Goal: Transaction & Acquisition: Obtain resource

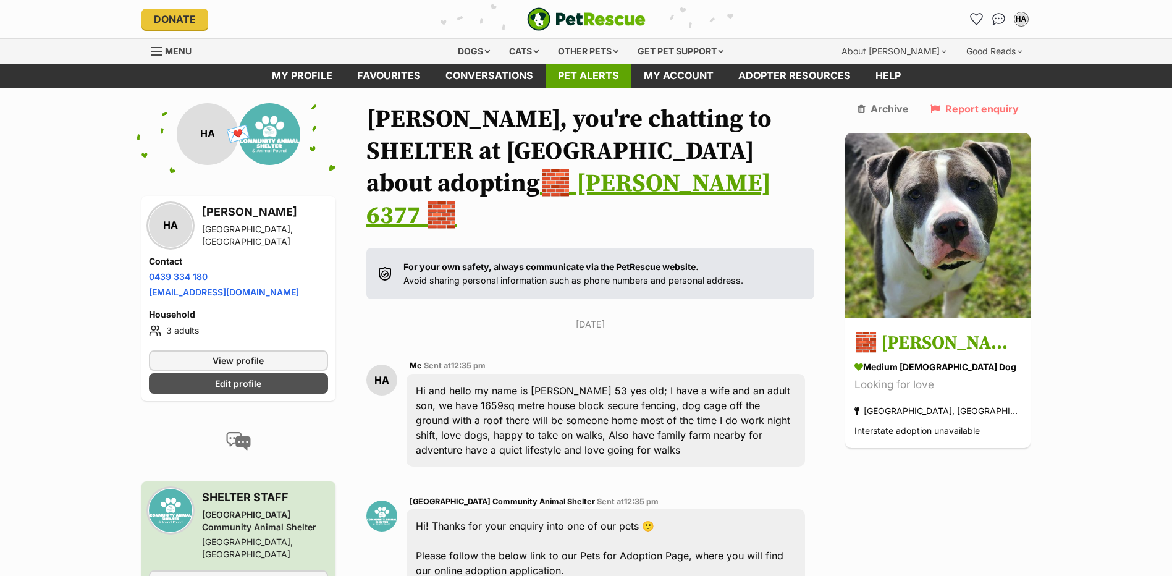
click at [604, 77] on link "Pet alerts" at bounding box center [589, 76] width 86 height 24
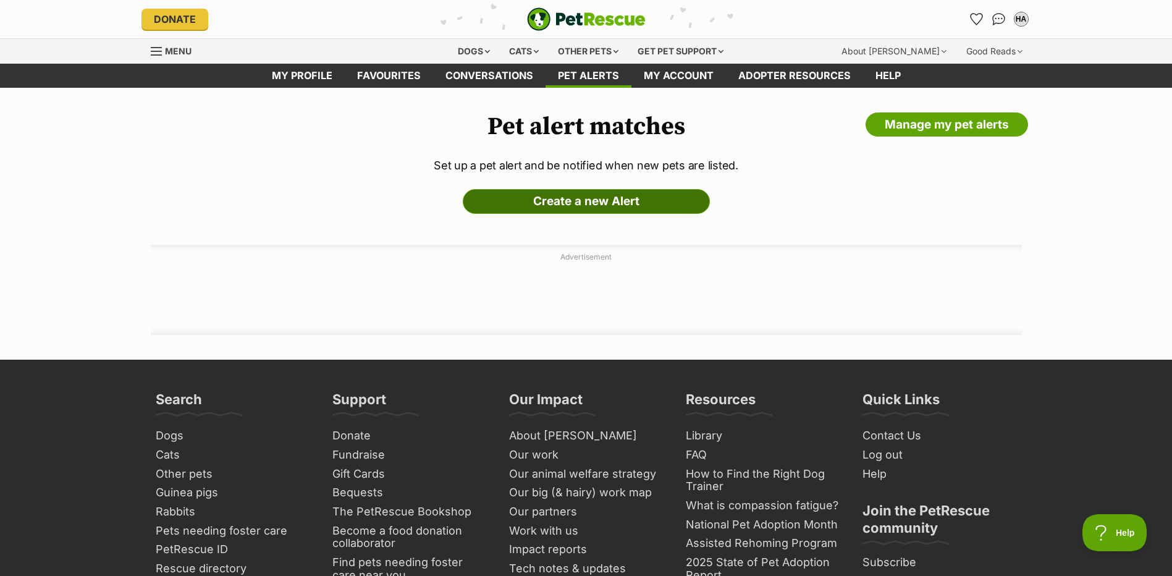
click at [580, 201] on link "Create a new Alert" at bounding box center [586, 201] width 247 height 25
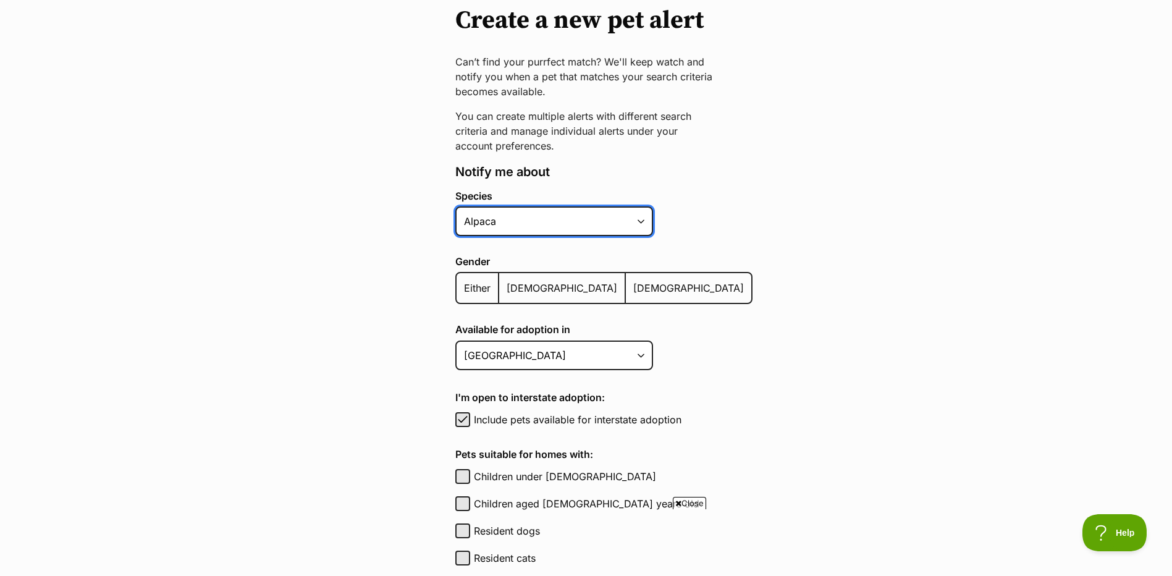
click at [641, 219] on select "Alpaca Bird Cat Chicken Cow Dog Donkey Duck Ferret Fish Goat Goose Guinea Fowl …" at bounding box center [555, 221] width 198 height 30
select select "1"
click at [456, 206] on select "Alpaca Bird Cat Chicken Cow Dog Donkey Duck Ferret Fish Goat Goose Guinea Fowl …" at bounding box center [555, 221] width 198 height 30
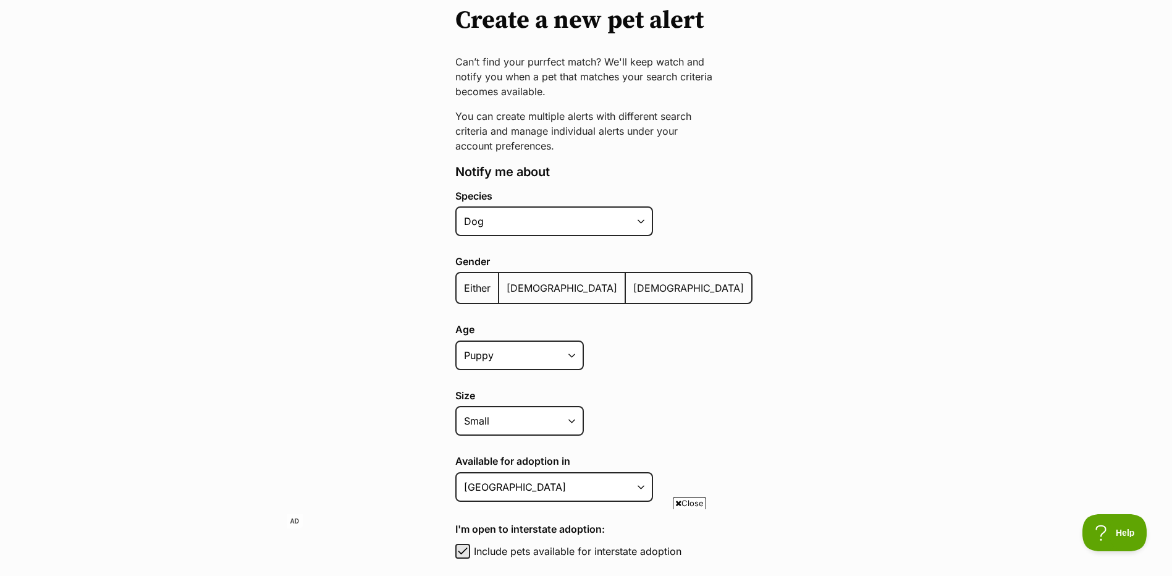
click at [514, 291] on span "Male" at bounding box center [562, 288] width 111 height 12
click at [506, 281] on input "Male" at bounding box center [506, 280] width 0 height 1
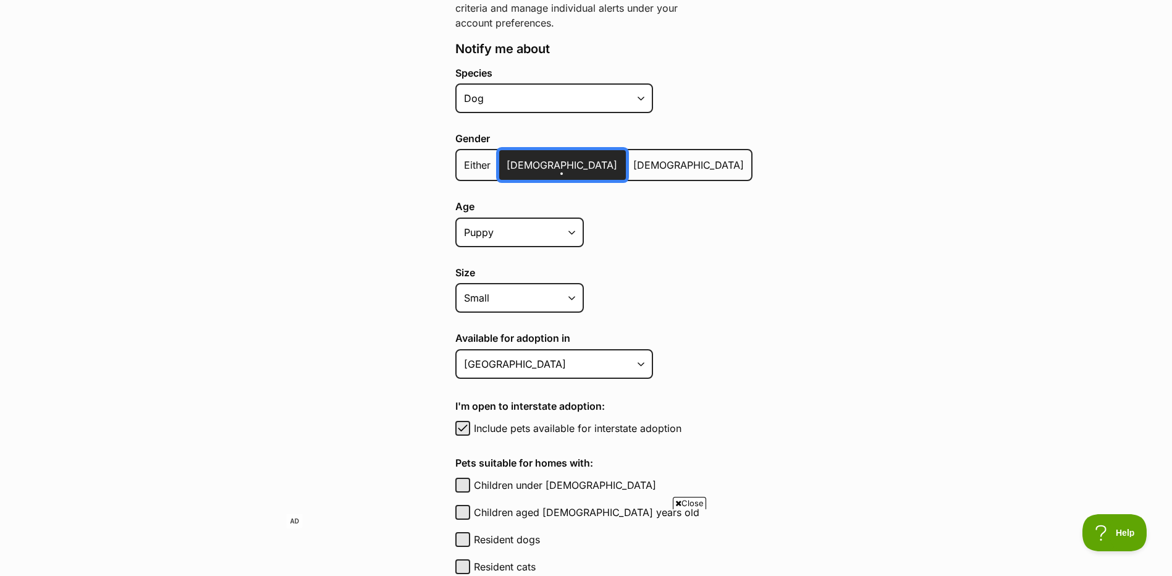
scroll to position [247, 0]
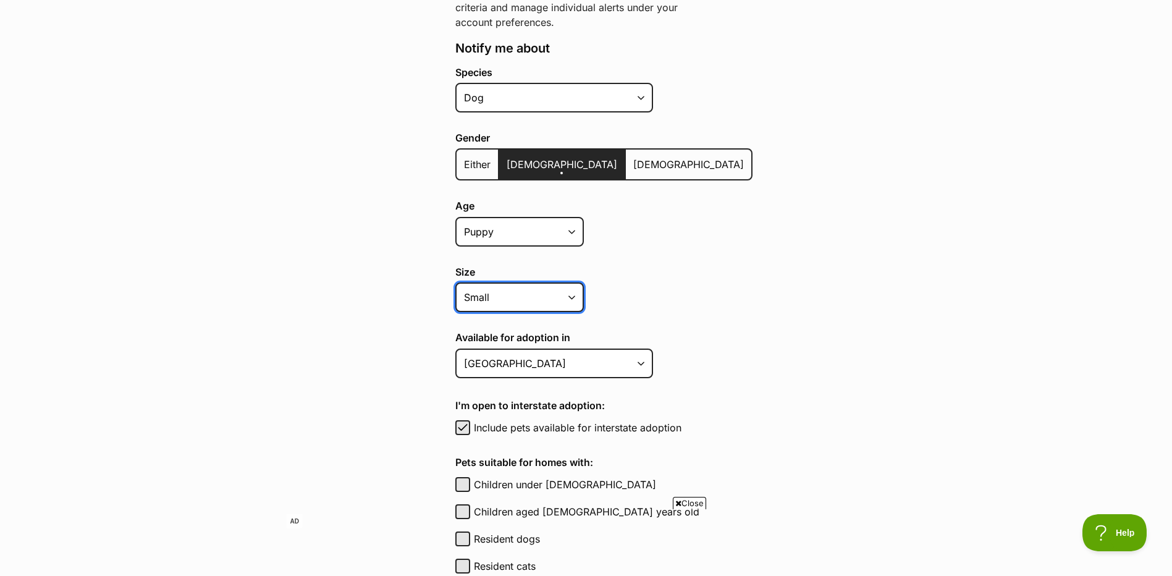
click at [572, 296] on select "Small Medium Large All sizes" at bounding box center [520, 297] width 129 height 30
select select "large"
click at [456, 282] on select "Small Medium Large All sizes" at bounding box center [520, 297] width 129 height 30
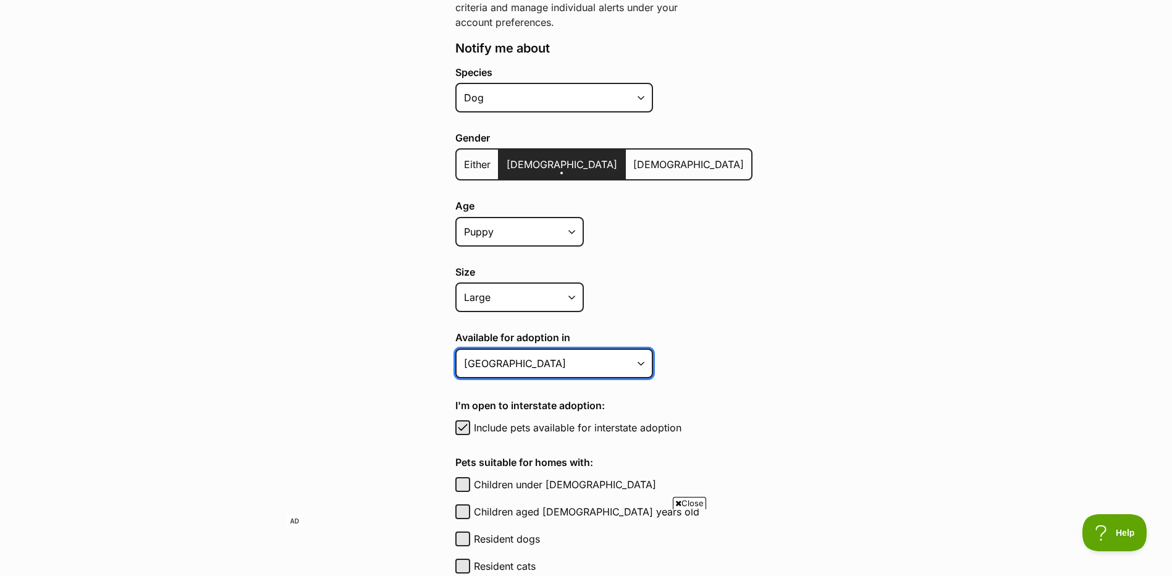
click at [639, 362] on select "Australian Capital Territory New South Wales Northern Territory Queensland Sout…" at bounding box center [555, 364] width 198 height 30
select select "2"
click at [456, 349] on select "Australian Capital Territory New South Wales Northern Territory Queensland Sout…" at bounding box center [555, 364] width 198 height 30
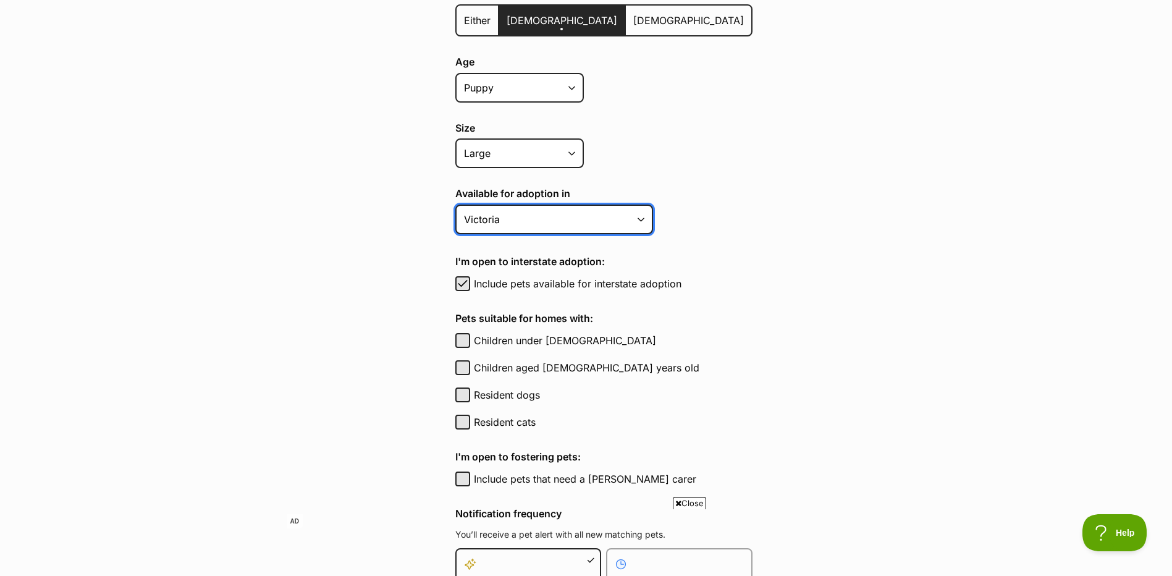
scroll to position [433, 0]
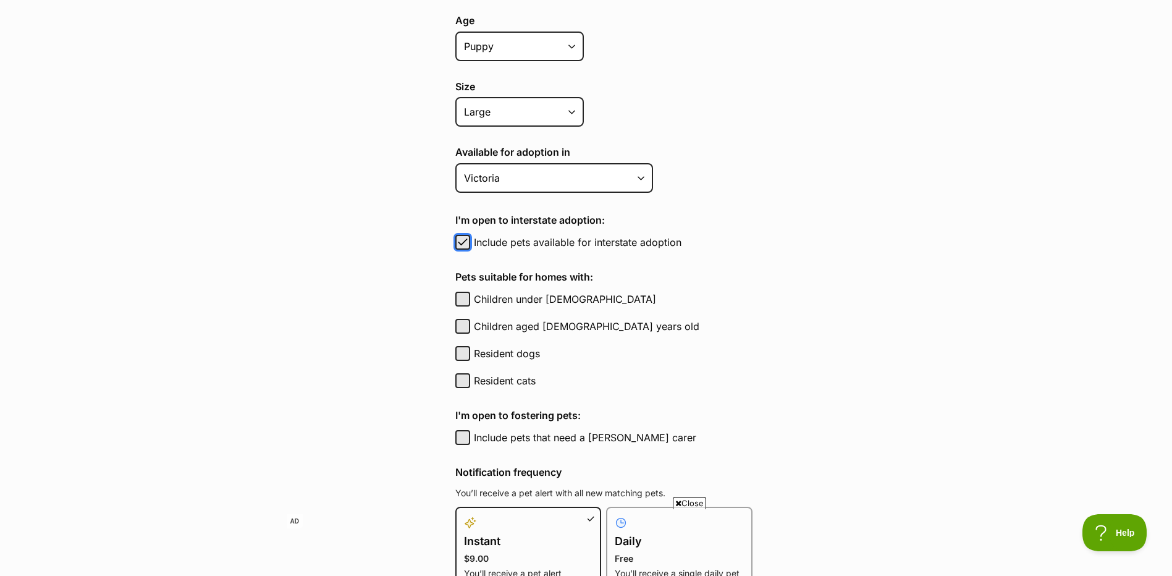
click at [462, 241] on span "button" at bounding box center [463, 242] width 12 height 15
click at [461, 243] on button "Include pets available for interstate adoption" at bounding box center [463, 242] width 15 height 15
checkbox input "true"
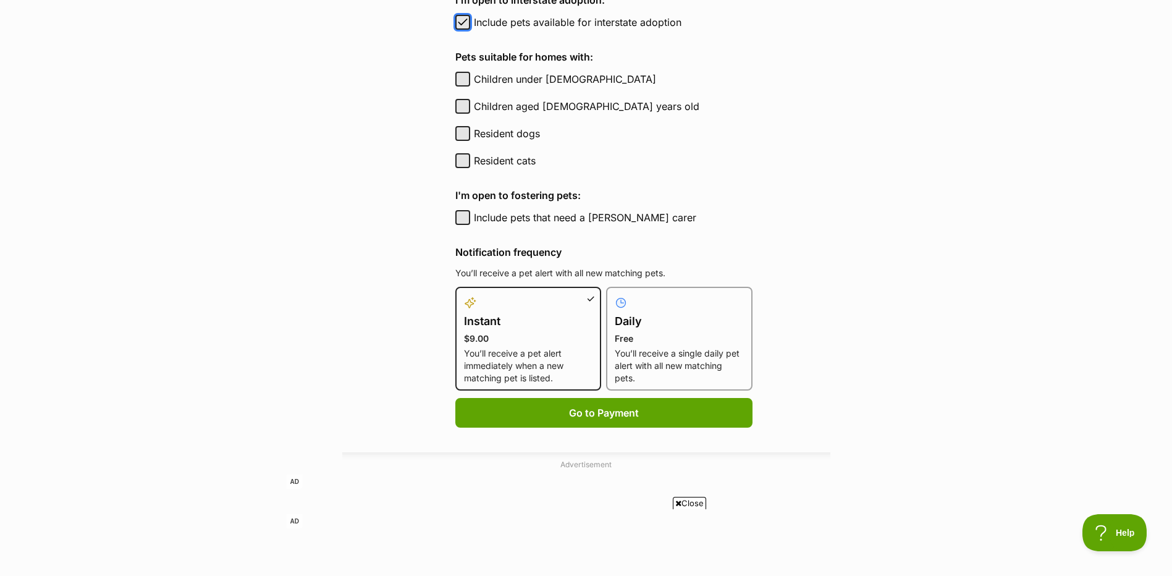
scroll to position [680, 0]
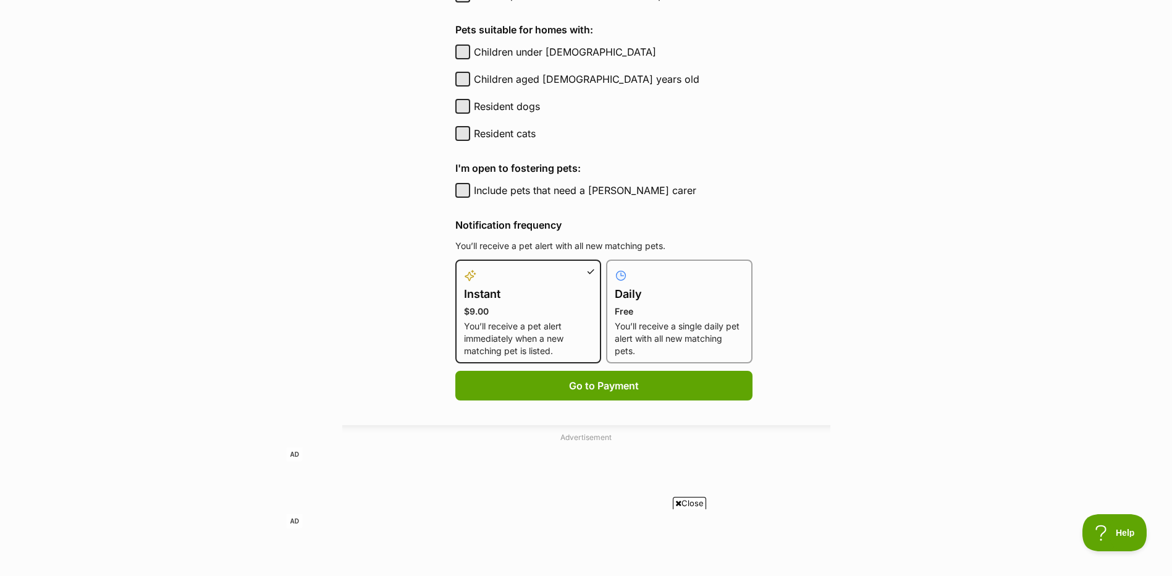
click at [643, 279] on div at bounding box center [679, 275] width 129 height 15
click at [614, 268] on input "Daily Free You’ll receive a single daily pet alert with all new matching pets." at bounding box center [614, 267] width 1 height 1
radio input "true"
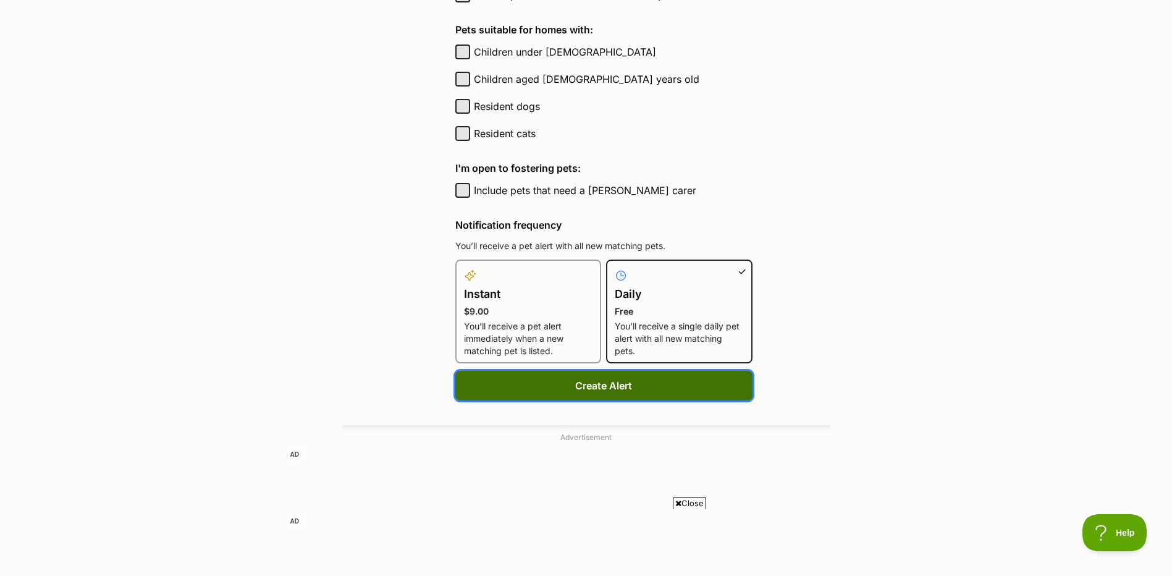
click at [591, 389] on button "Create Alert" at bounding box center [604, 386] width 297 height 30
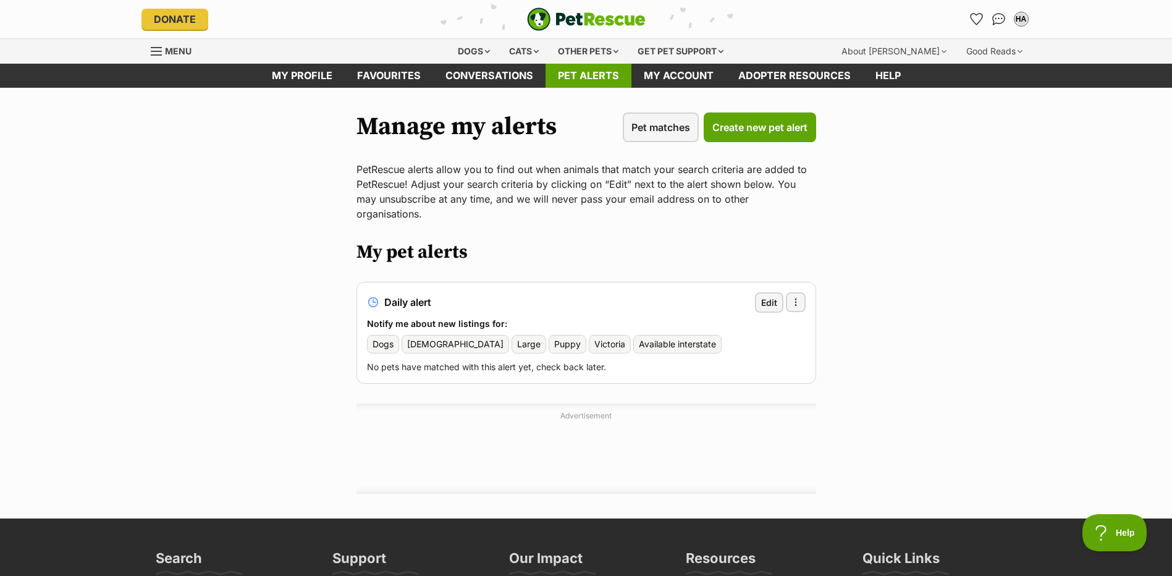
click at [577, 83] on link "Pet alerts" at bounding box center [589, 76] width 86 height 24
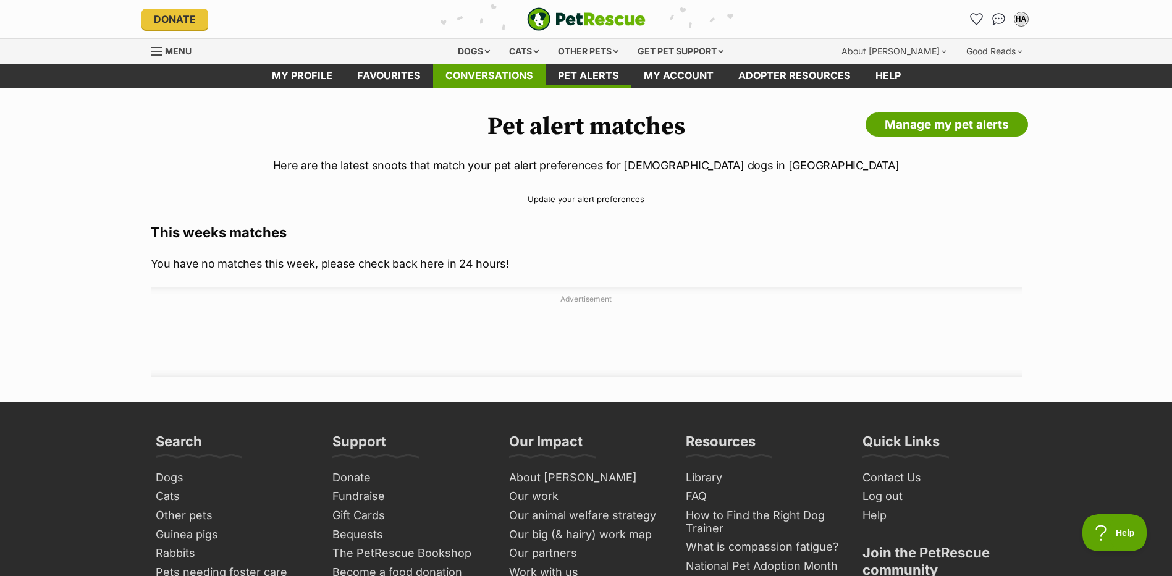
click at [498, 75] on link "Conversations" at bounding box center [489, 76] width 112 height 24
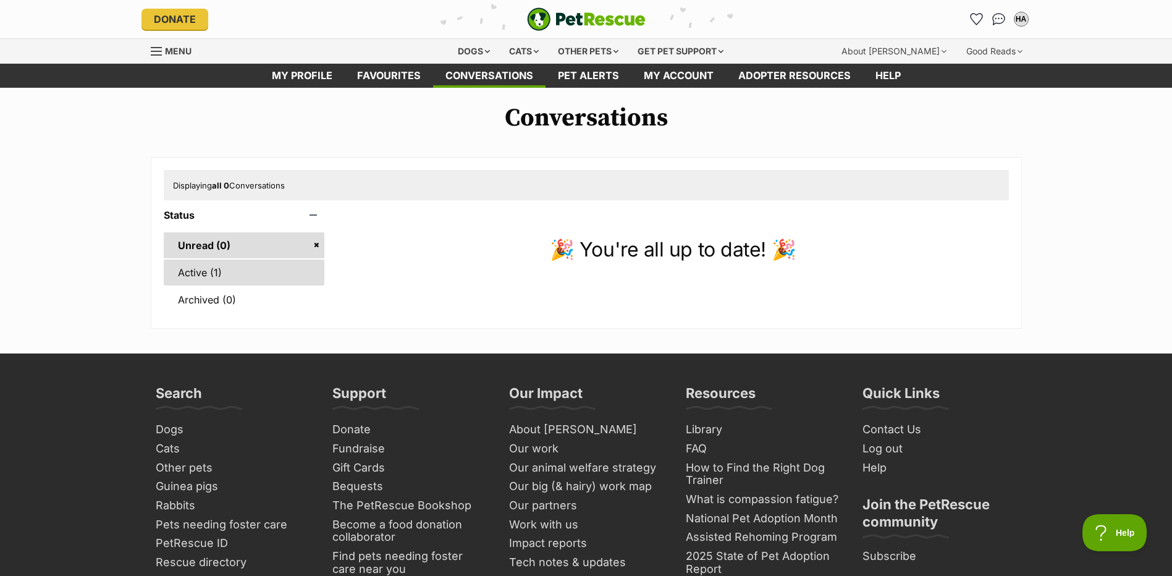
click at [195, 270] on link "Active (1)" at bounding box center [244, 273] width 161 height 26
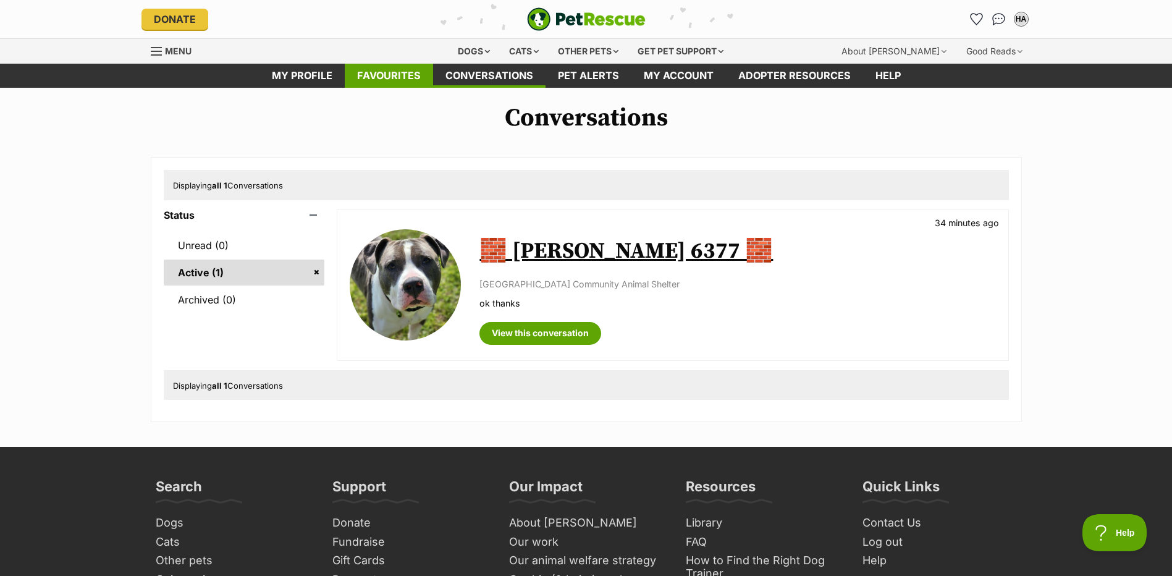
click at [375, 74] on link "Favourites" at bounding box center [389, 76] width 88 height 24
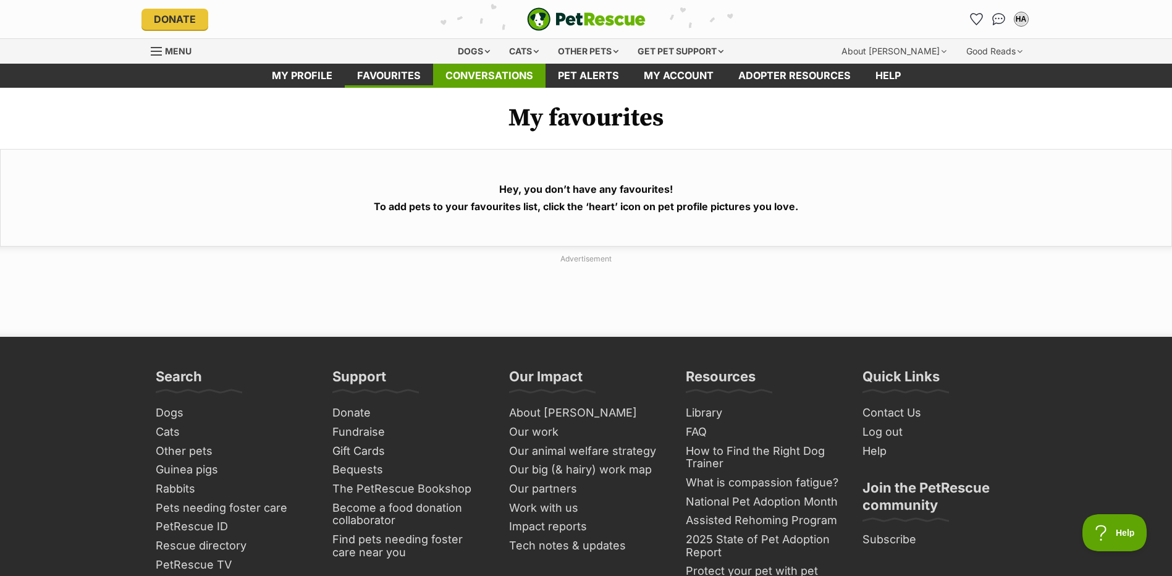
click at [502, 72] on link "Conversations" at bounding box center [489, 76] width 112 height 24
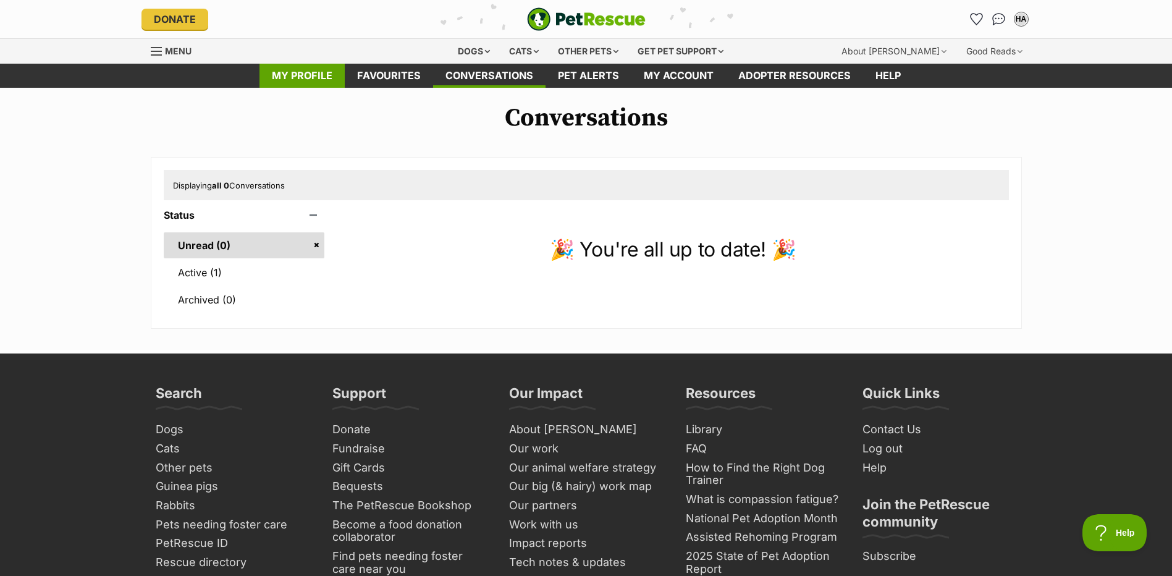
click at [293, 74] on link "My profile" at bounding box center [302, 76] width 85 height 24
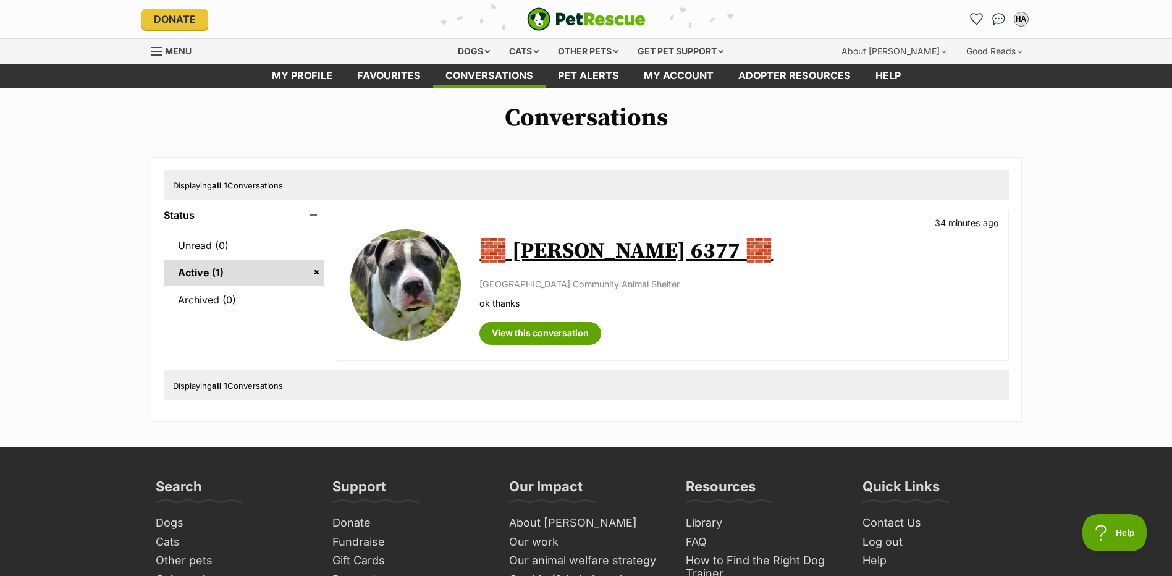
click at [400, 273] on img at bounding box center [405, 284] width 111 height 111
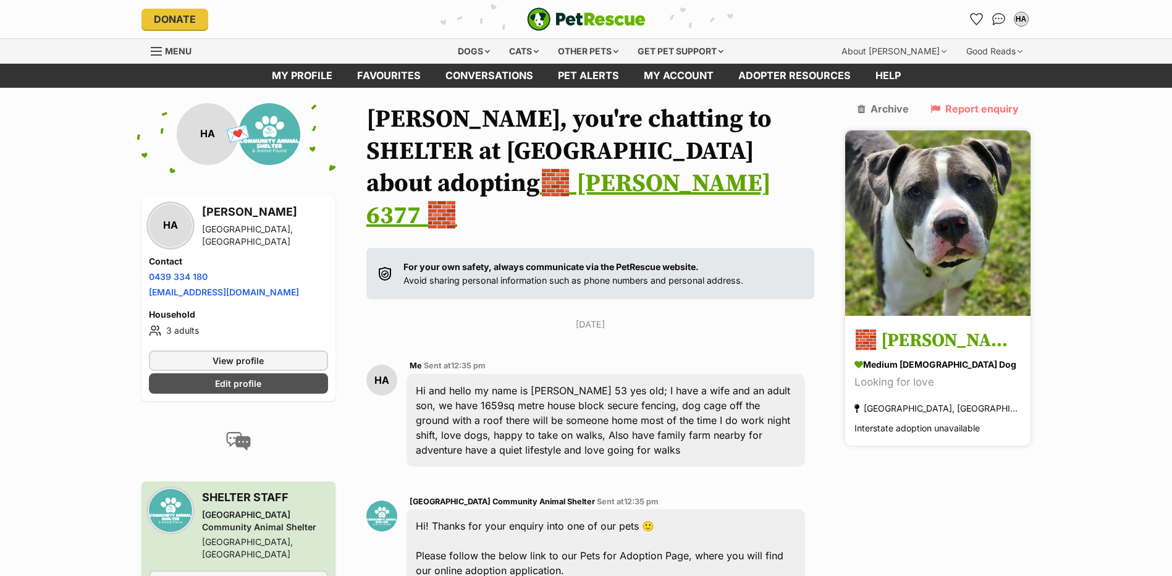
click at [947, 229] on img at bounding box center [937, 222] width 185 height 185
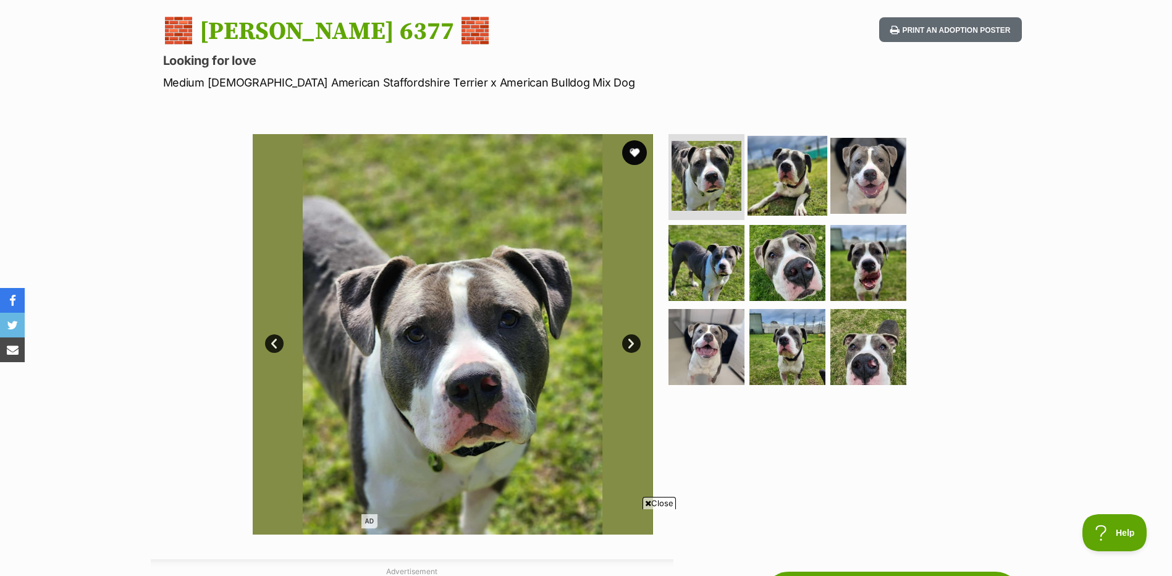
scroll to position [124, 0]
click at [635, 152] on button "favourite" at bounding box center [634, 151] width 27 height 27
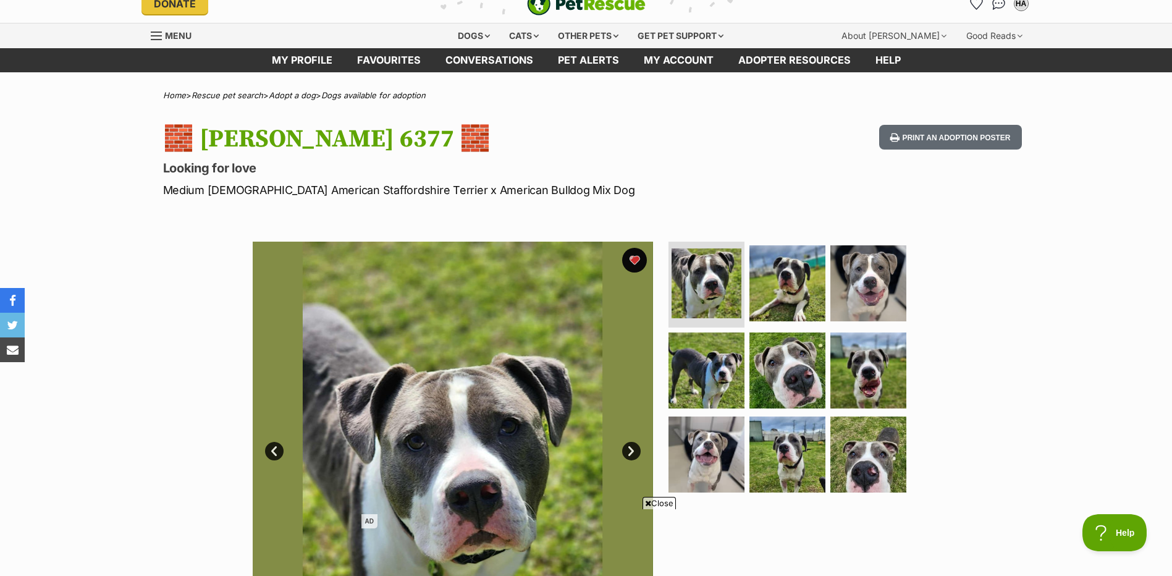
scroll to position [0, 0]
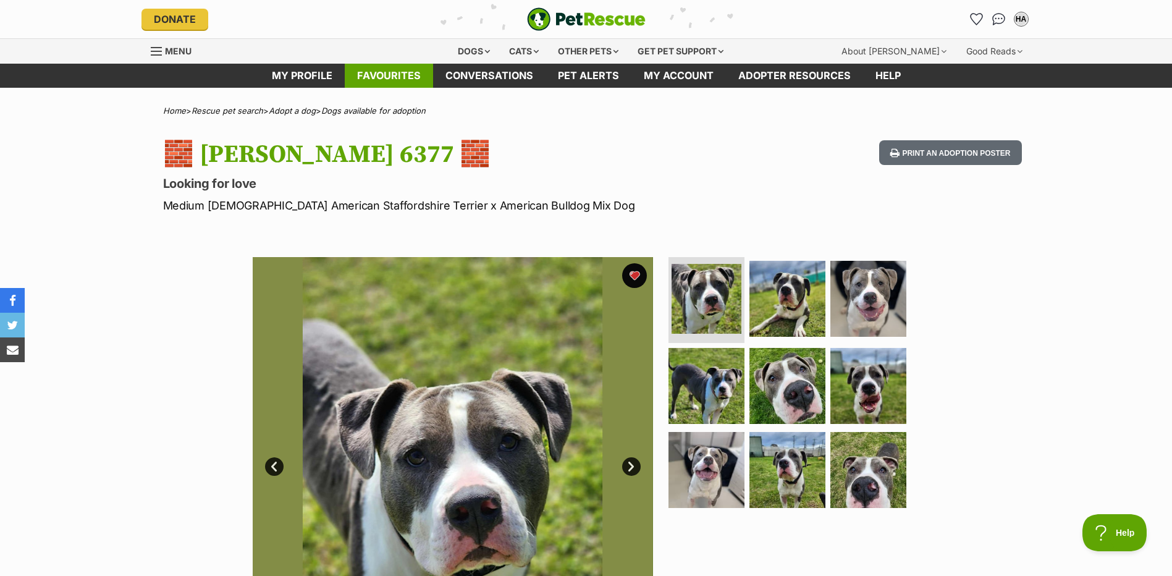
click at [407, 75] on link "Favourites" at bounding box center [389, 76] width 88 height 24
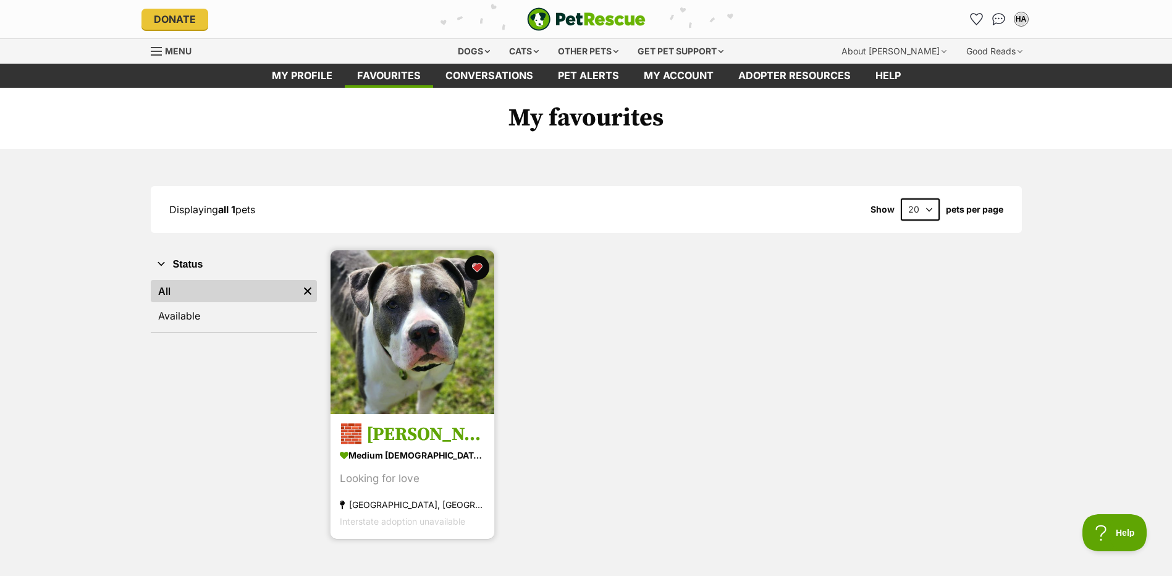
click at [422, 350] on img at bounding box center [413, 332] width 164 height 164
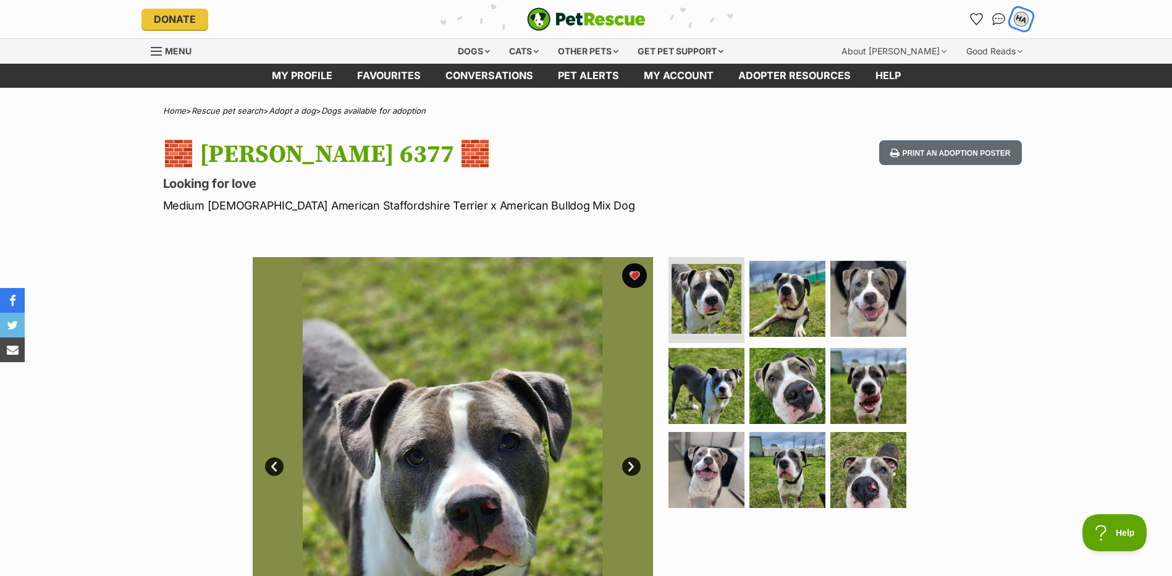
click at [1021, 18] on div "HA" at bounding box center [1022, 19] width 16 height 16
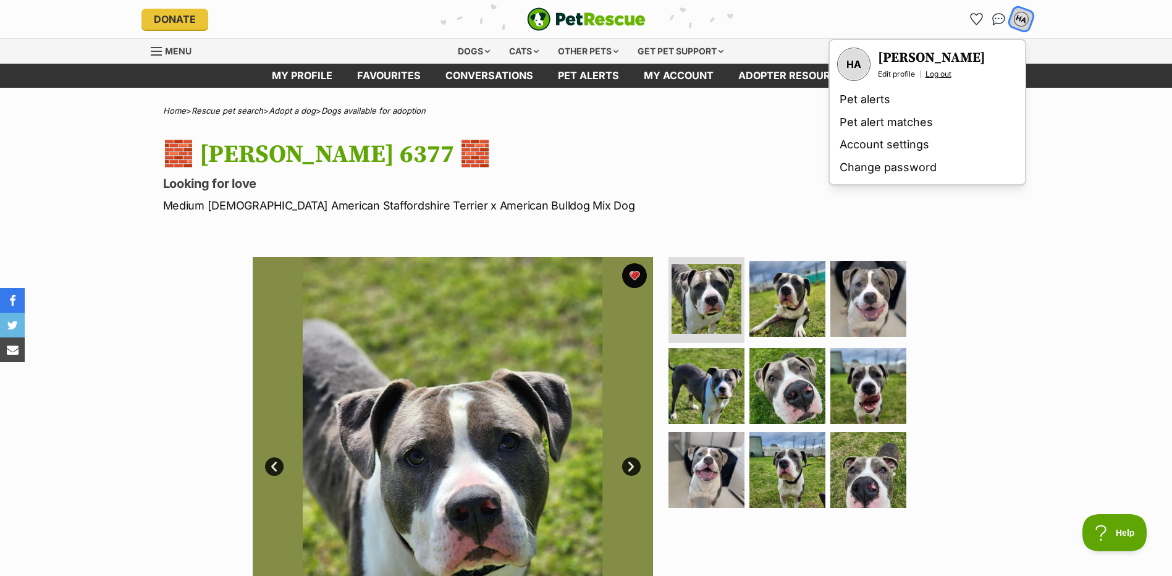
click at [941, 72] on link "Log out" at bounding box center [939, 74] width 26 height 10
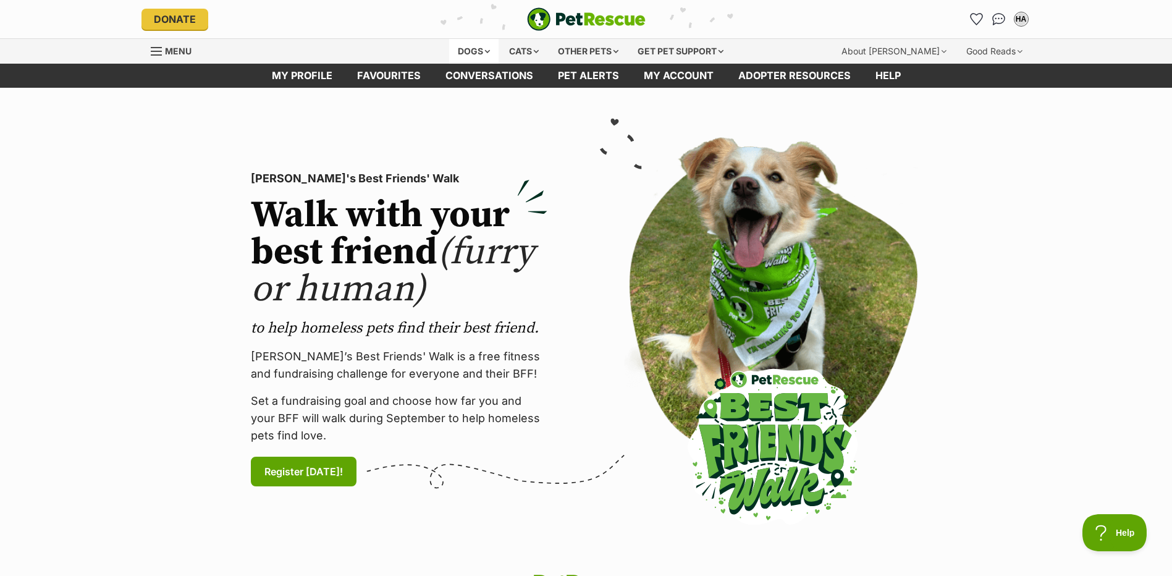
click at [467, 51] on div "Dogs" at bounding box center [473, 51] width 49 height 25
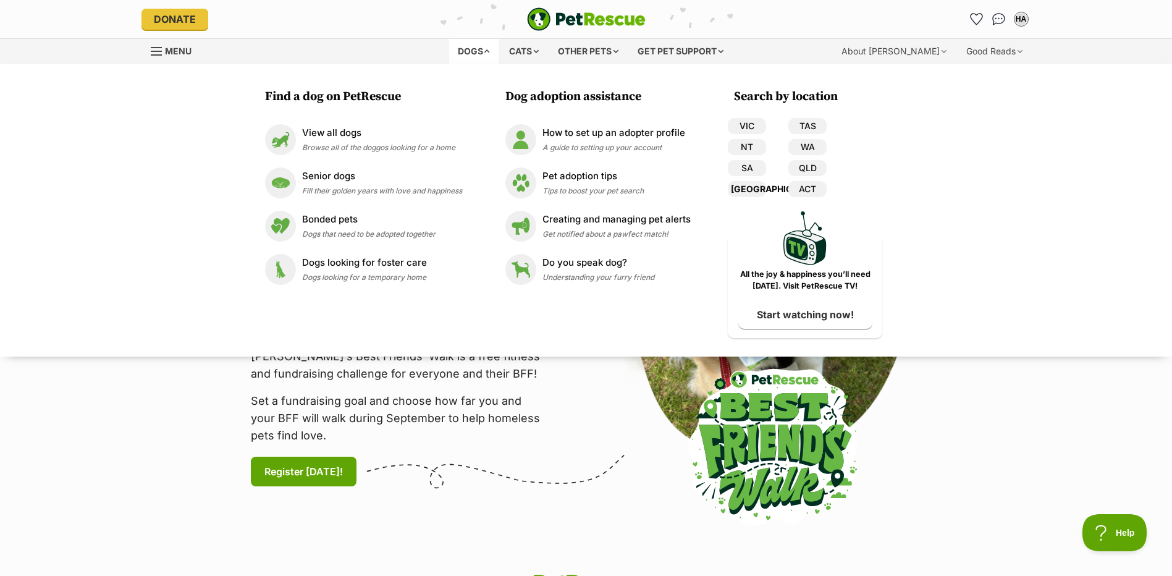
click at [758, 189] on link "[GEOGRAPHIC_DATA]" at bounding box center [747, 189] width 38 height 16
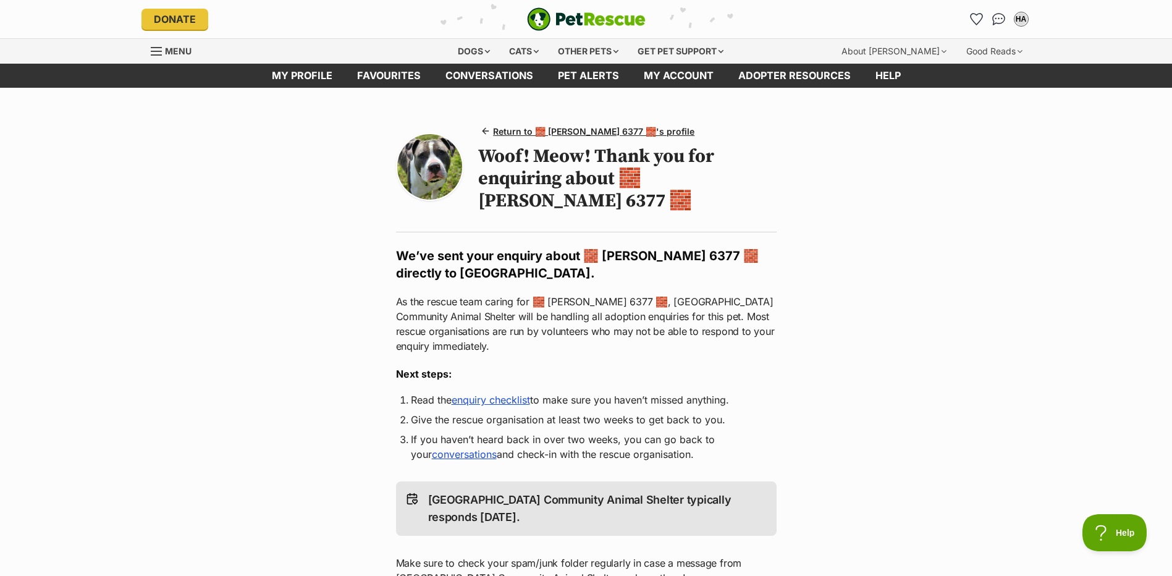
click at [423, 159] on img at bounding box center [430, 167] width 66 height 66
click at [397, 71] on link "Favourites" at bounding box center [389, 76] width 88 height 24
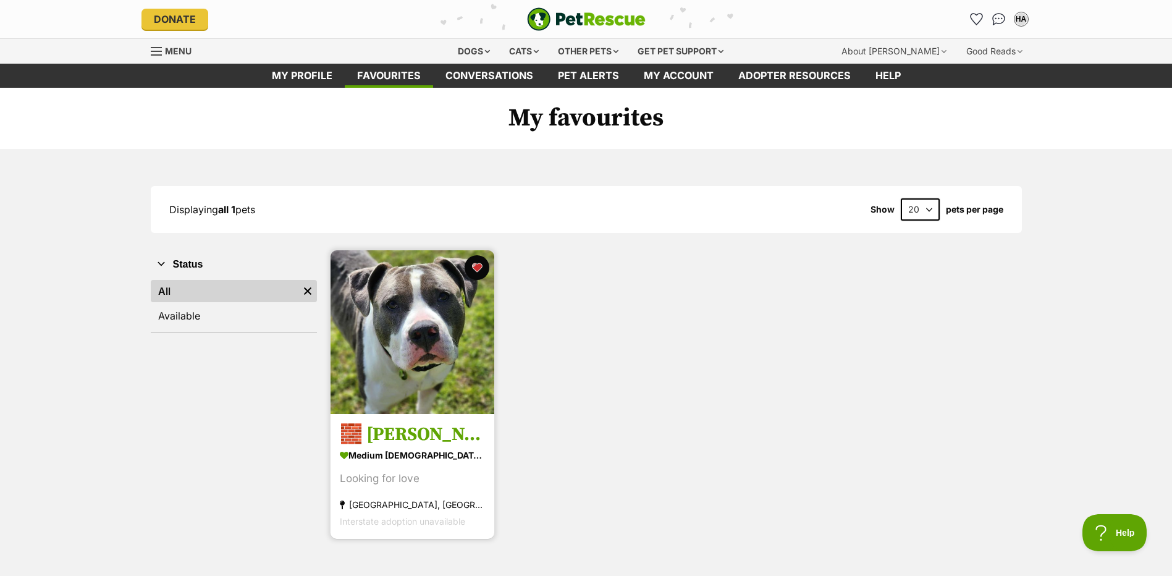
click at [404, 431] on h3 "🧱 [PERSON_NAME] 6377 🧱" at bounding box center [412, 434] width 145 height 23
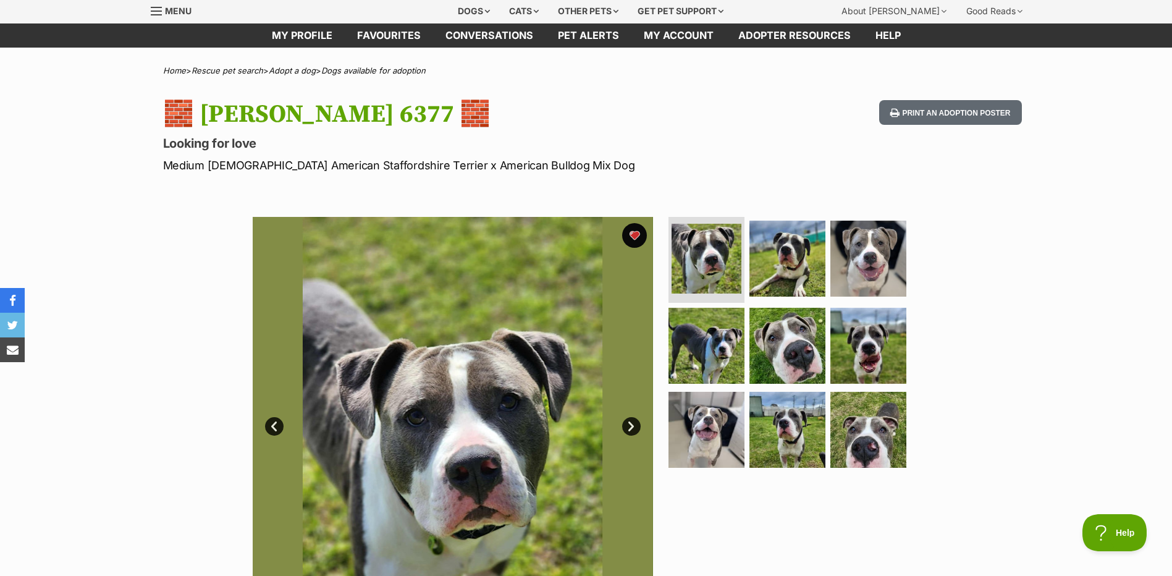
scroll to position [62, 0]
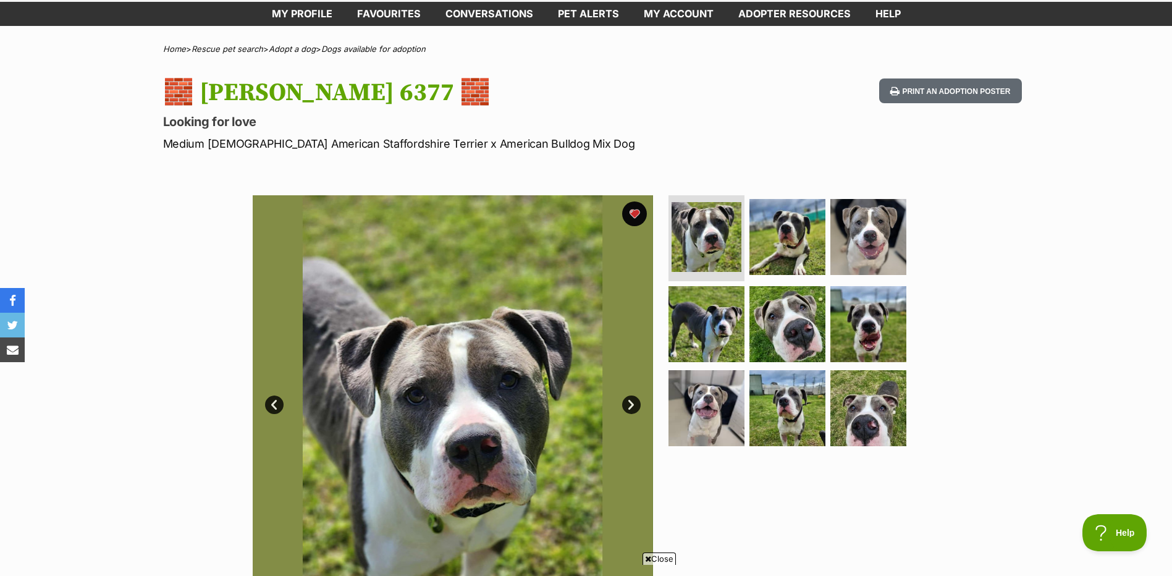
click at [635, 406] on link "Next" at bounding box center [631, 405] width 19 height 19
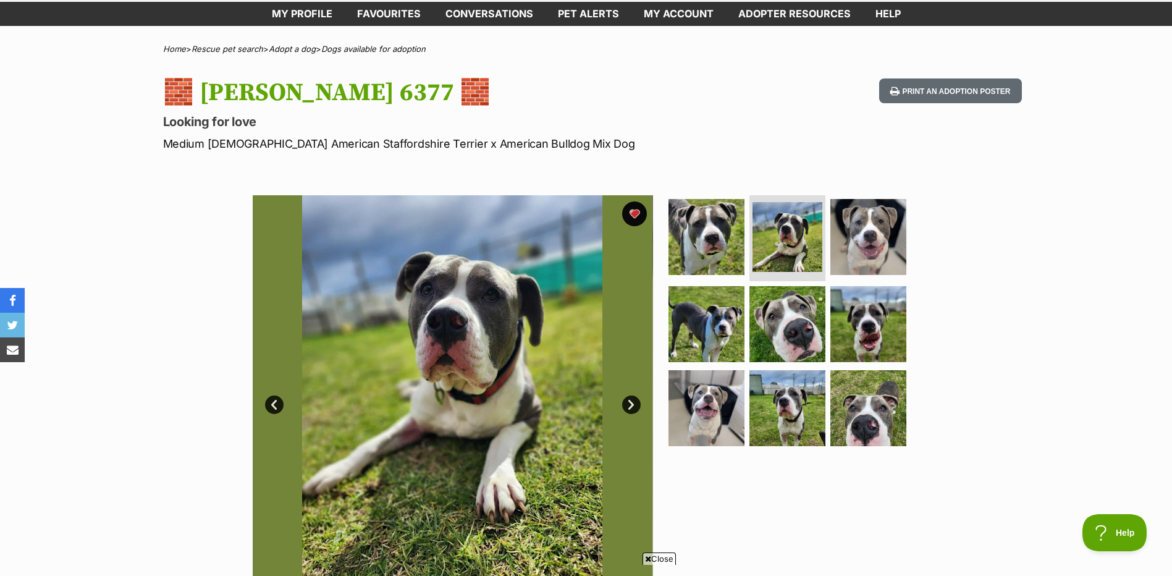
click at [635, 406] on link "Next" at bounding box center [631, 405] width 19 height 19
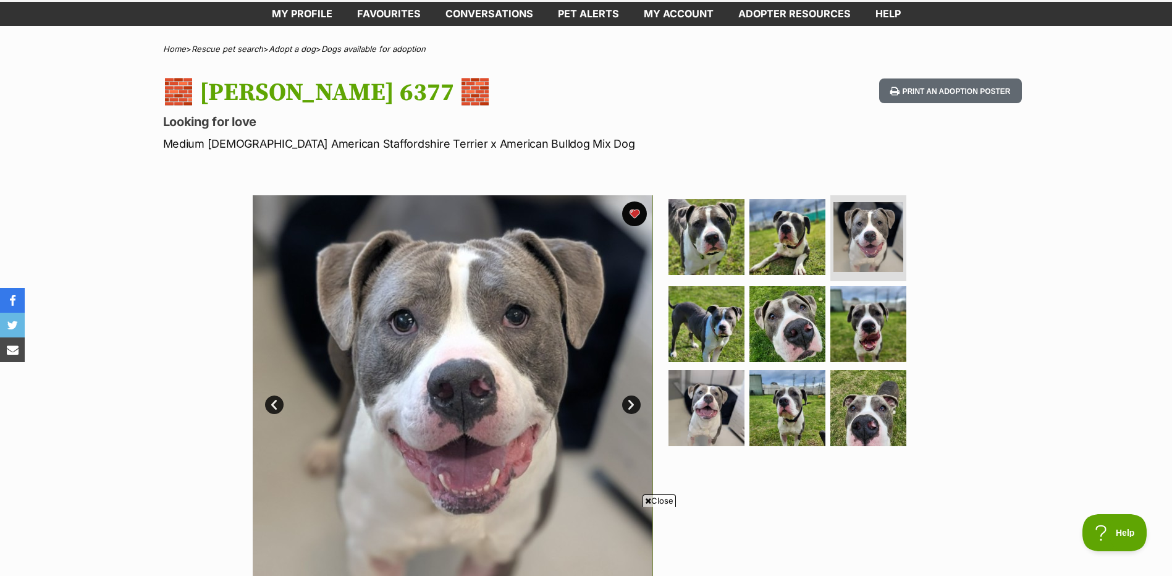
click at [635, 406] on link "Next" at bounding box center [631, 405] width 19 height 19
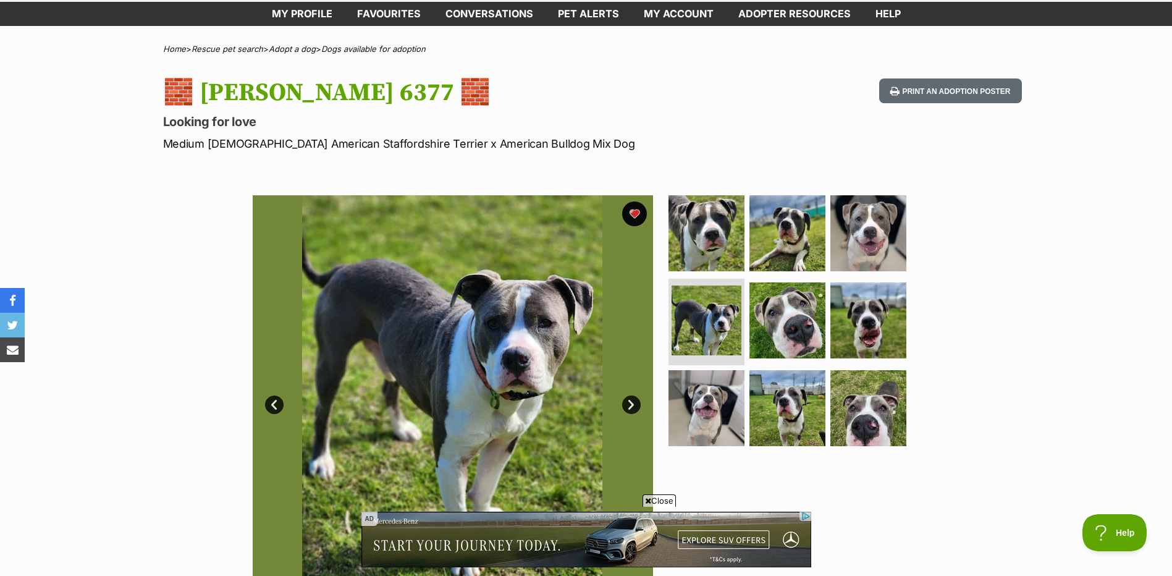
scroll to position [0, 0]
click at [635, 406] on link "Next" at bounding box center [631, 405] width 19 height 19
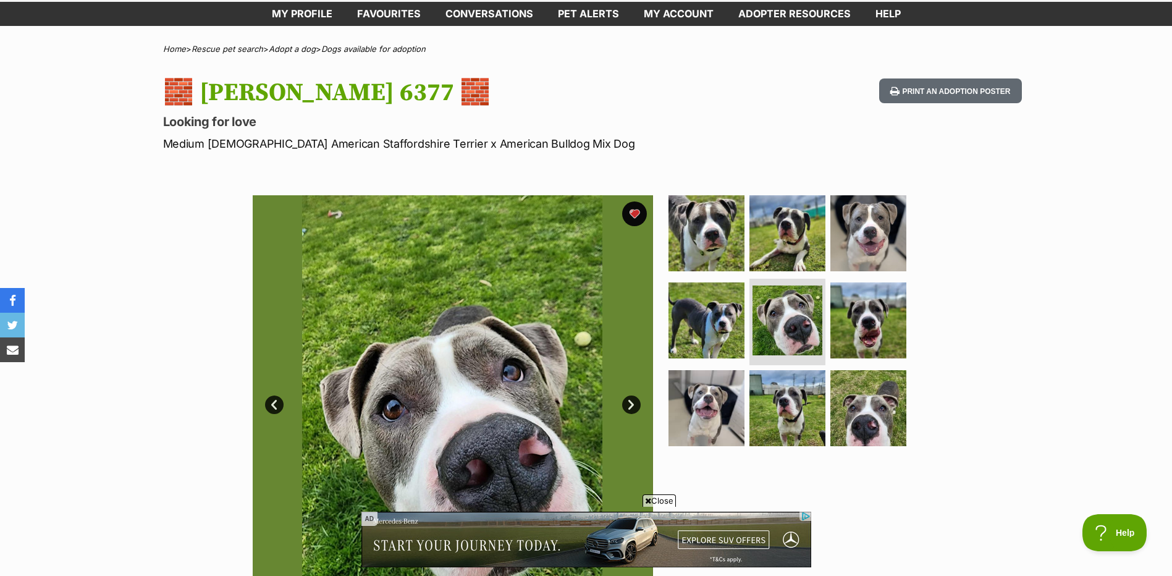
click at [635, 406] on link "Next" at bounding box center [631, 405] width 19 height 19
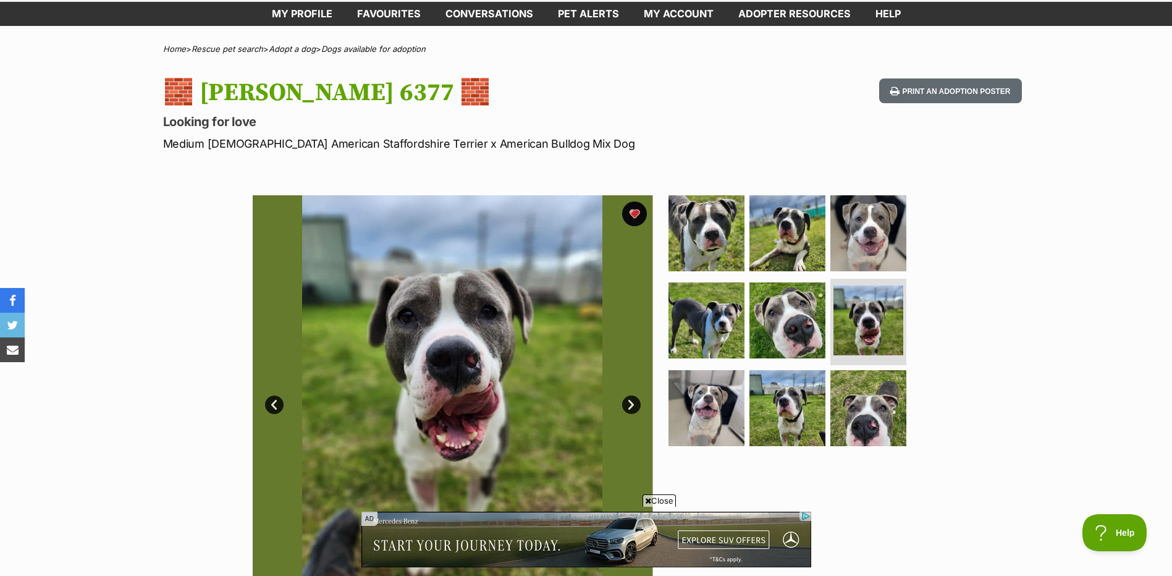
click at [635, 406] on link "Next" at bounding box center [631, 405] width 19 height 19
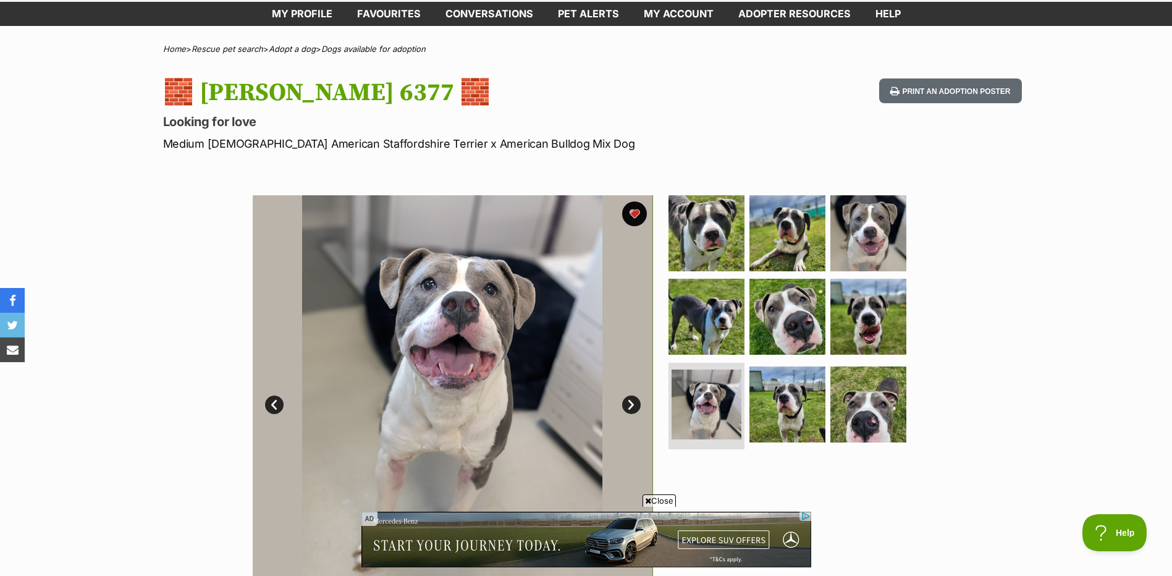
click at [632, 399] on link "Next" at bounding box center [631, 405] width 19 height 19
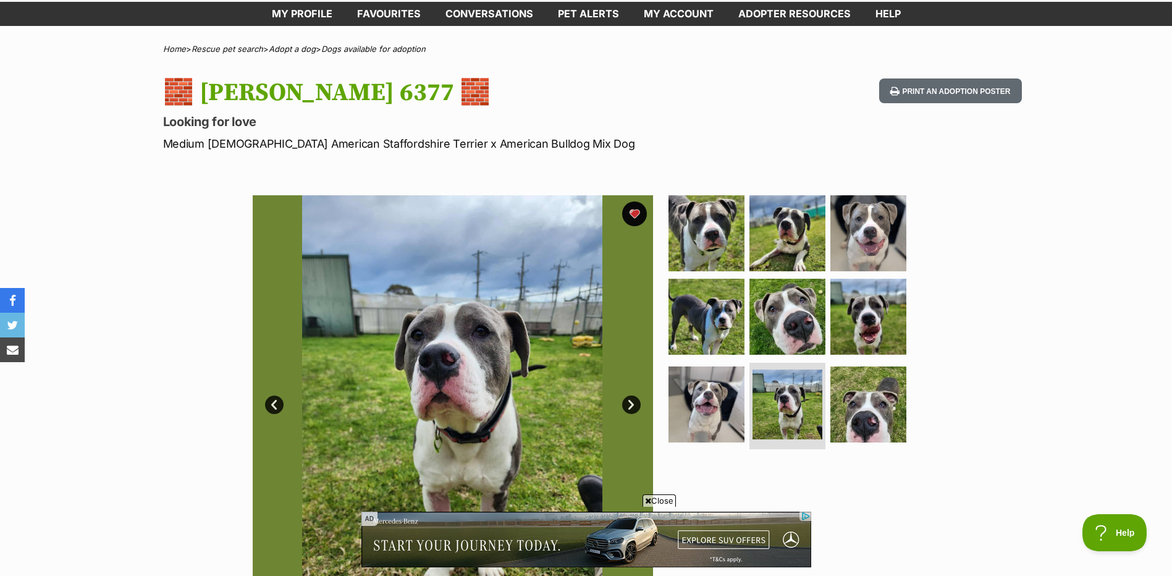
click at [632, 399] on link "Next" at bounding box center [631, 405] width 19 height 19
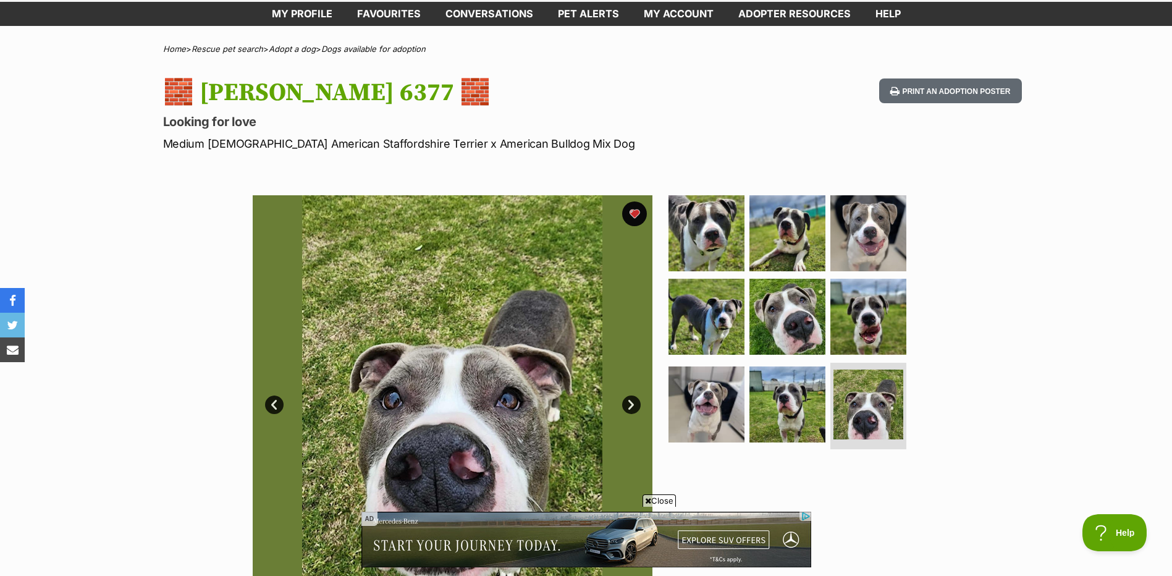
click at [632, 399] on link "Next" at bounding box center [631, 405] width 19 height 19
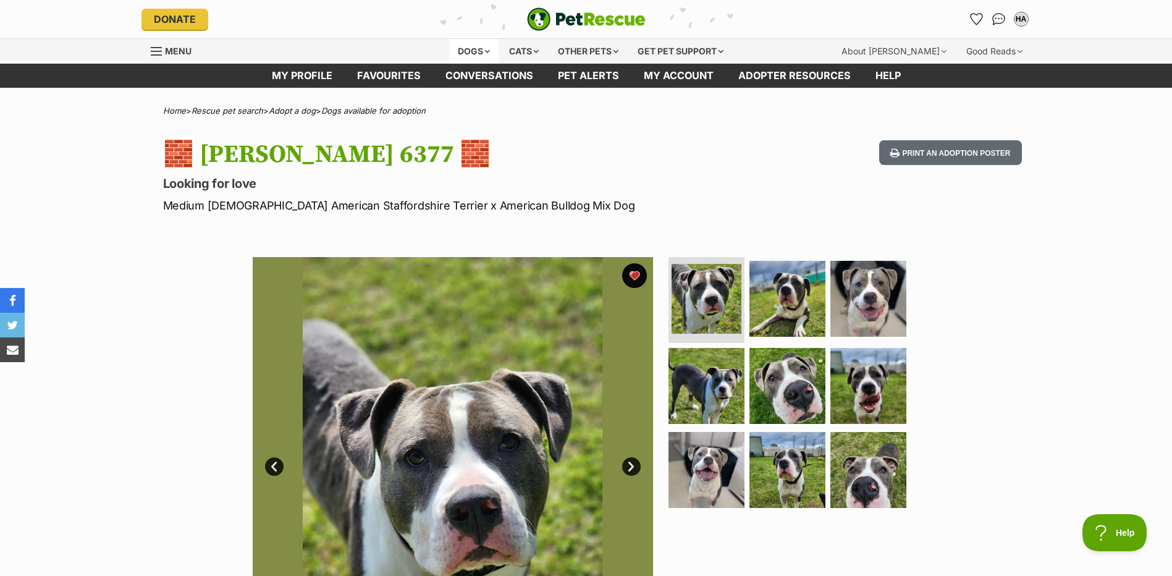
click at [470, 51] on div "Dogs" at bounding box center [473, 51] width 49 height 25
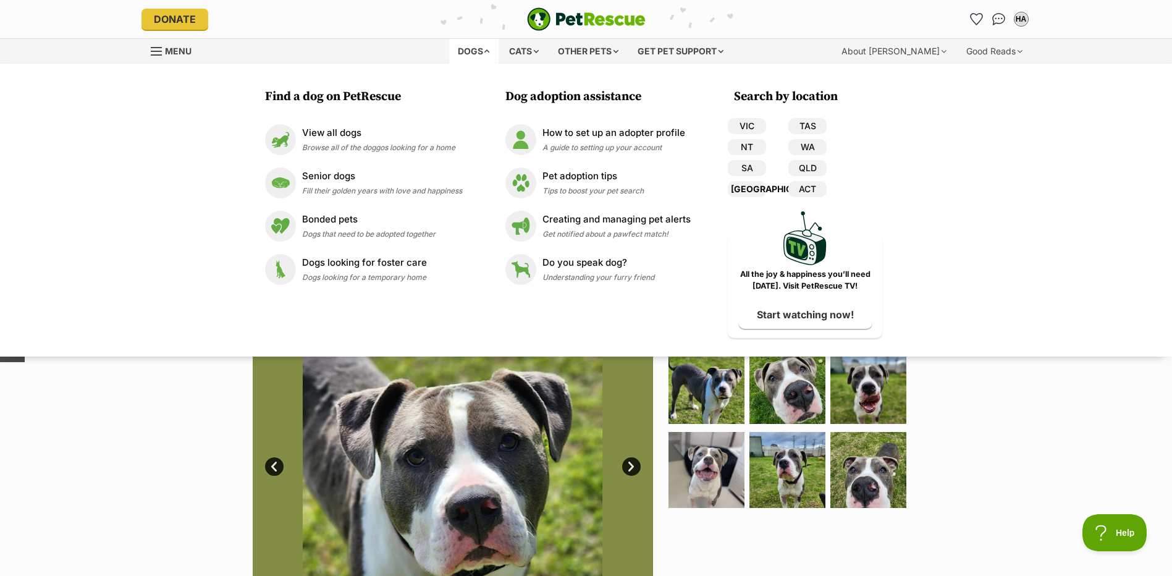
click at [748, 187] on link "[GEOGRAPHIC_DATA]" at bounding box center [747, 189] width 38 height 16
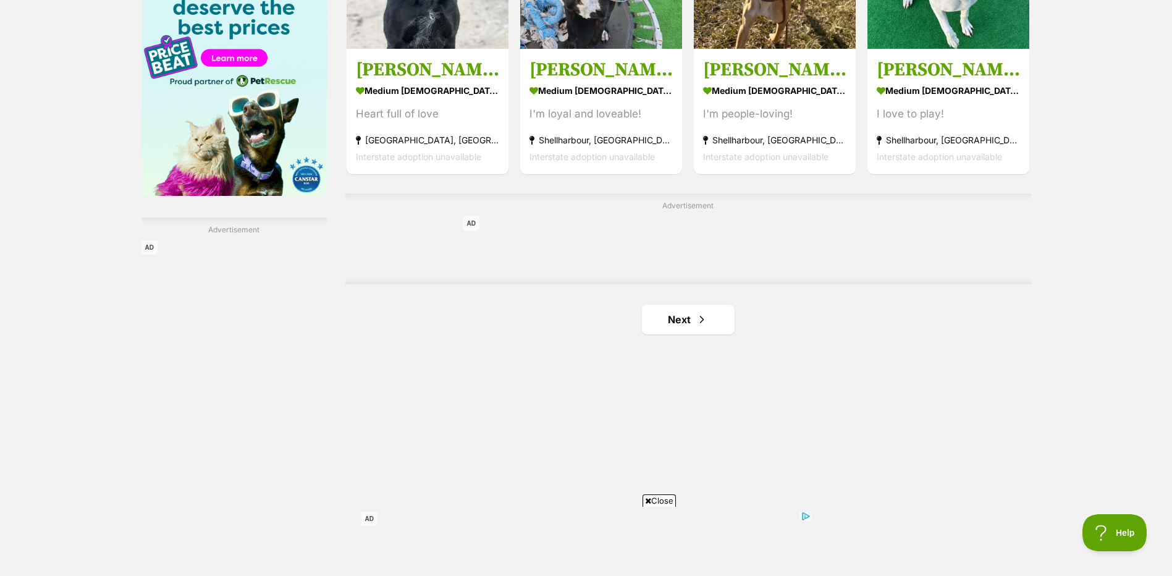
scroll to position [1978, 0]
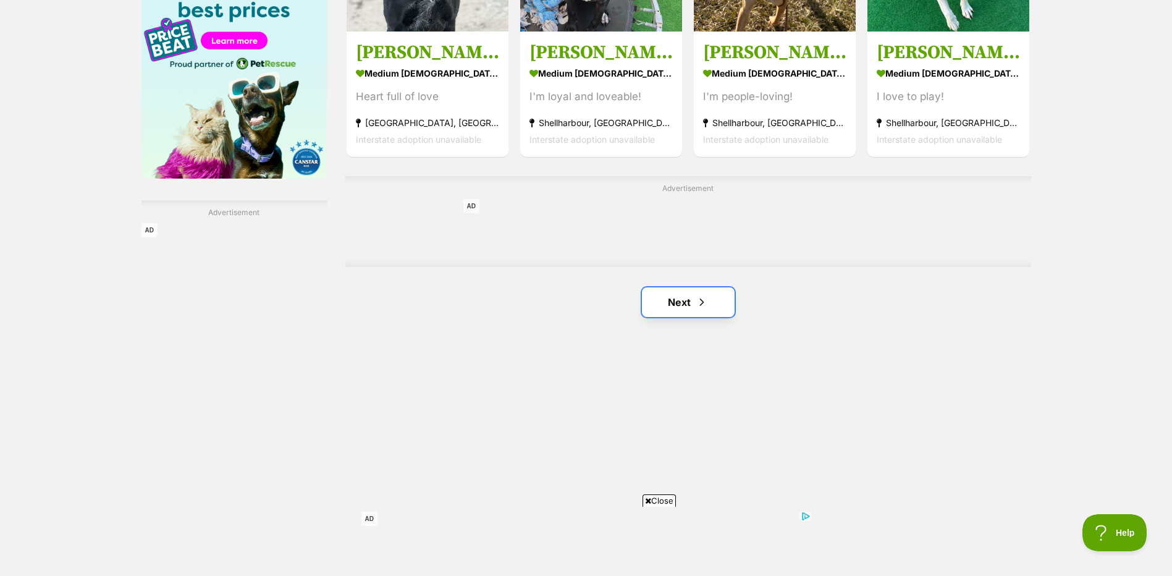
click at [680, 303] on link "Next" at bounding box center [688, 302] width 93 height 30
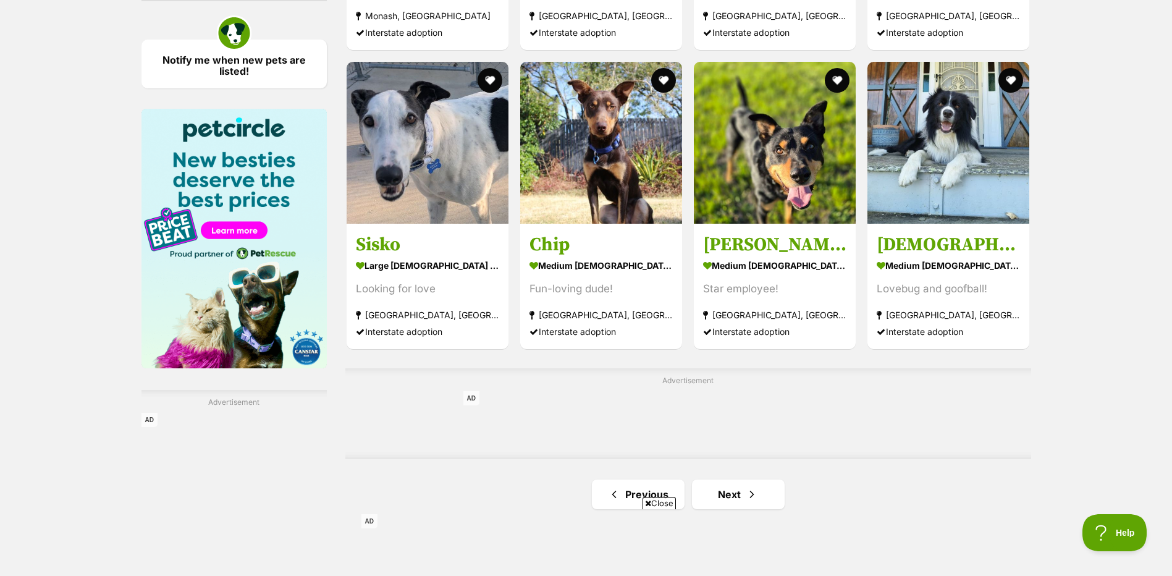
scroll to position [1916, 0]
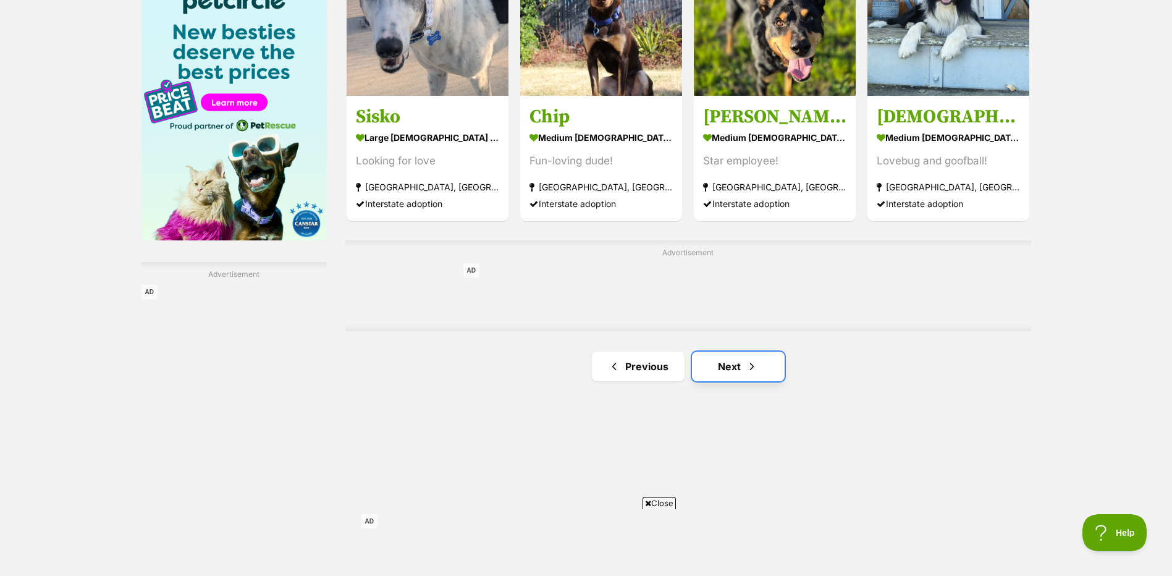
click at [719, 365] on link "Next" at bounding box center [738, 367] width 93 height 30
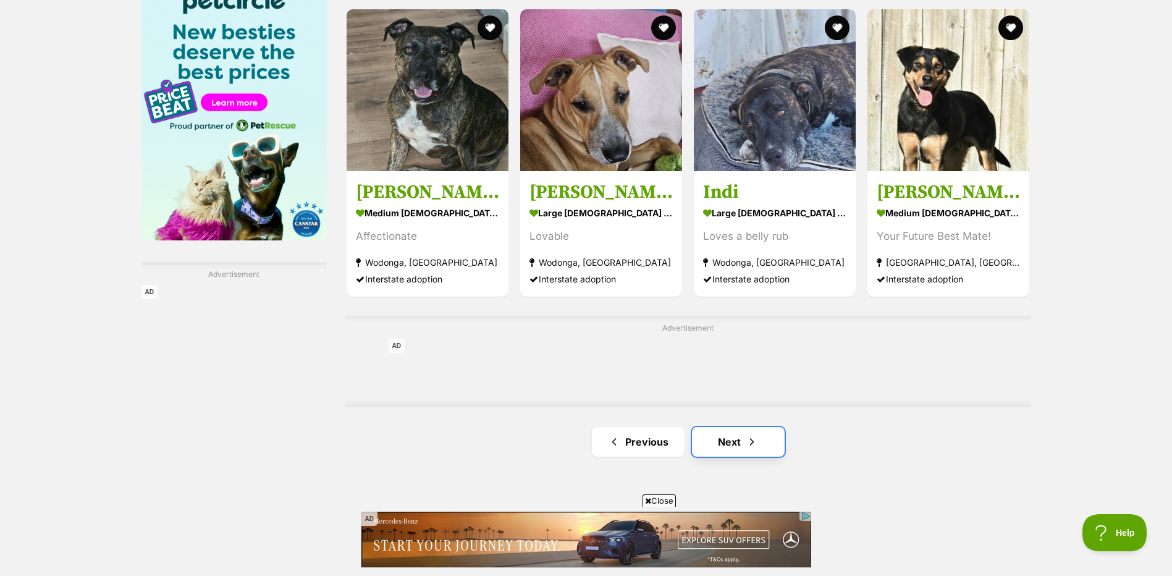
click at [730, 438] on link "Next" at bounding box center [738, 442] width 93 height 30
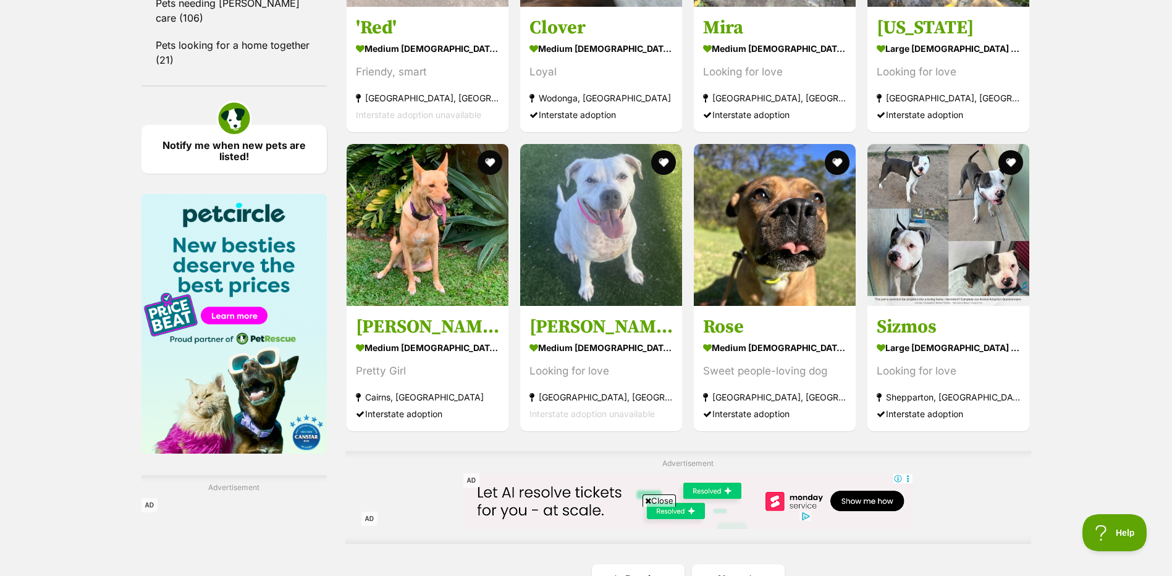
scroll to position [1731, 0]
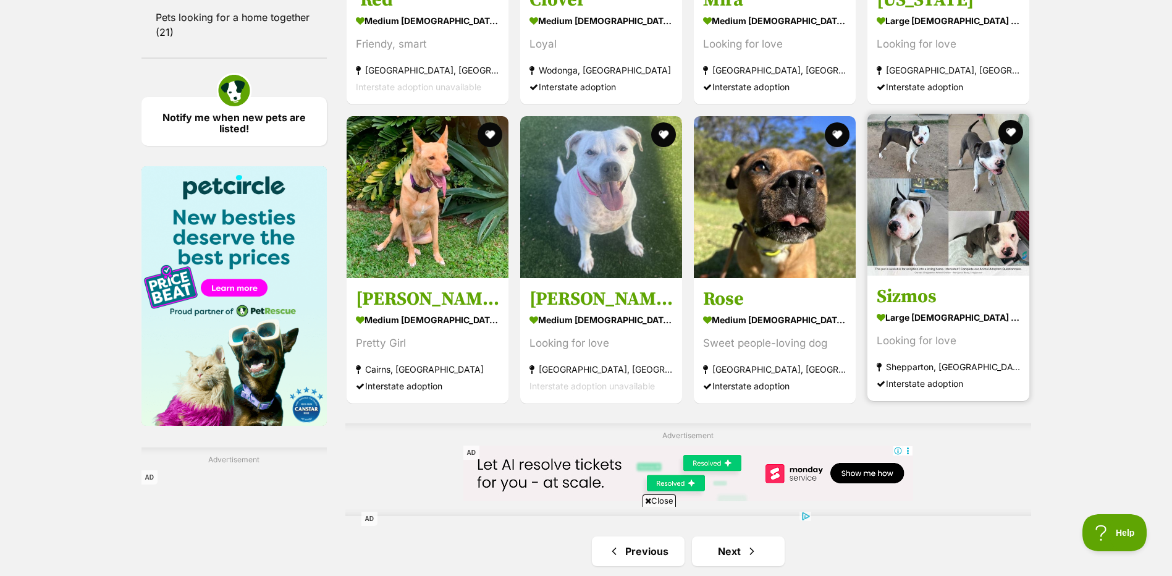
click at [995, 296] on h3 "Sizmos" at bounding box center [948, 296] width 143 height 23
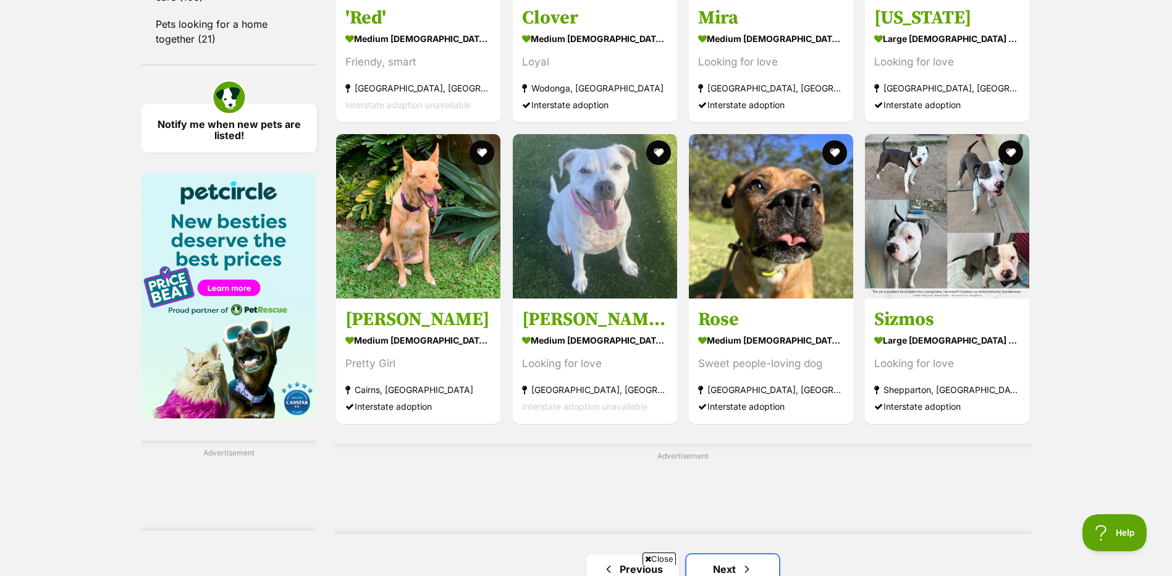
click at [730, 554] on link "Next" at bounding box center [733, 569] width 93 height 30
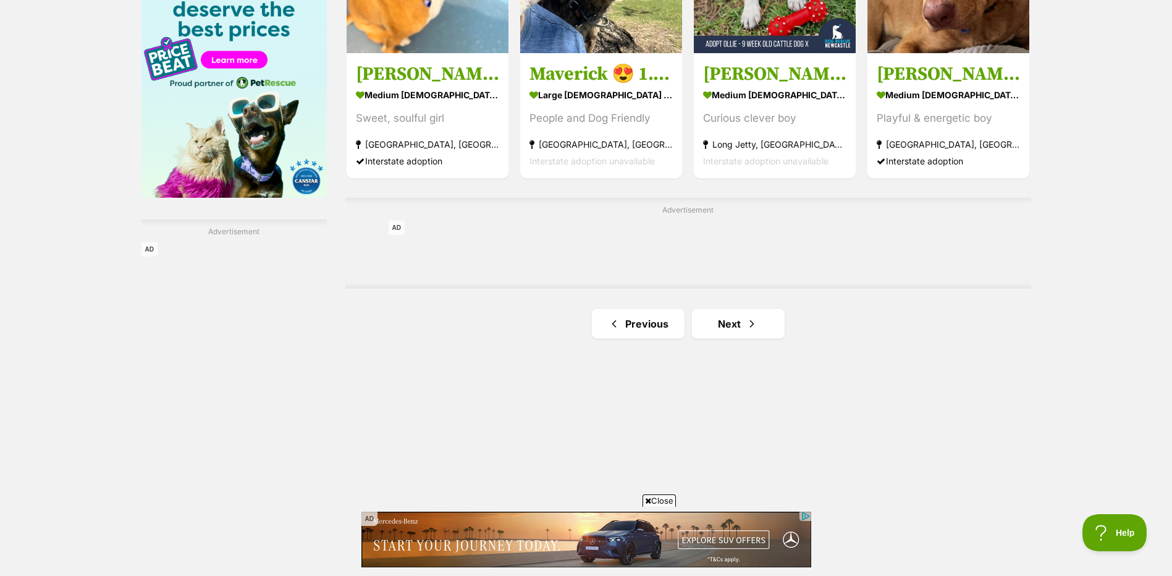
scroll to position [1978, 0]
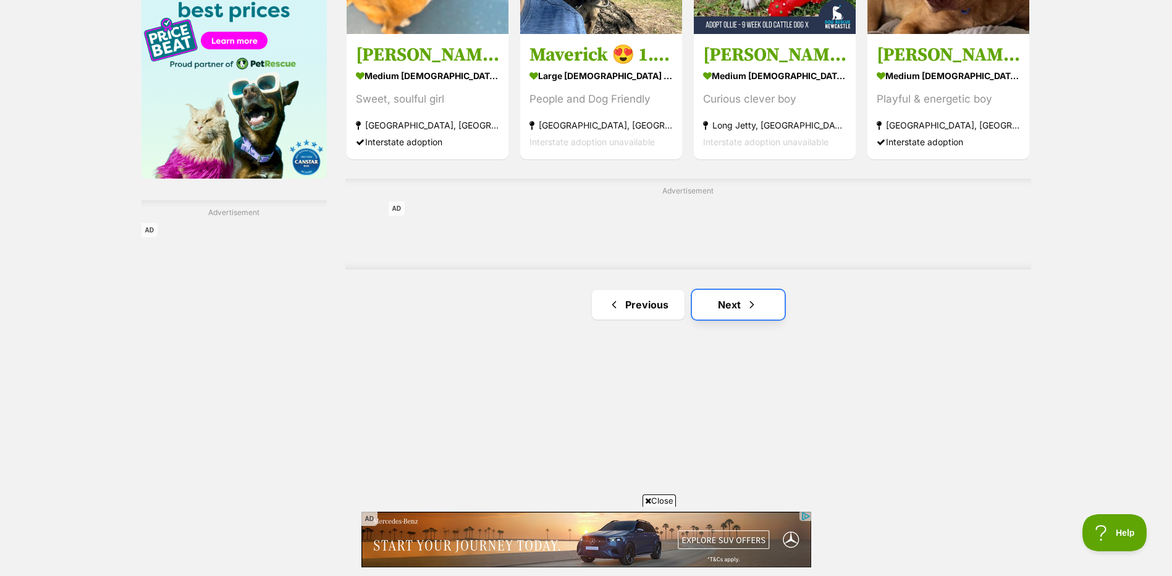
click at [742, 305] on link "Next" at bounding box center [738, 305] width 93 height 30
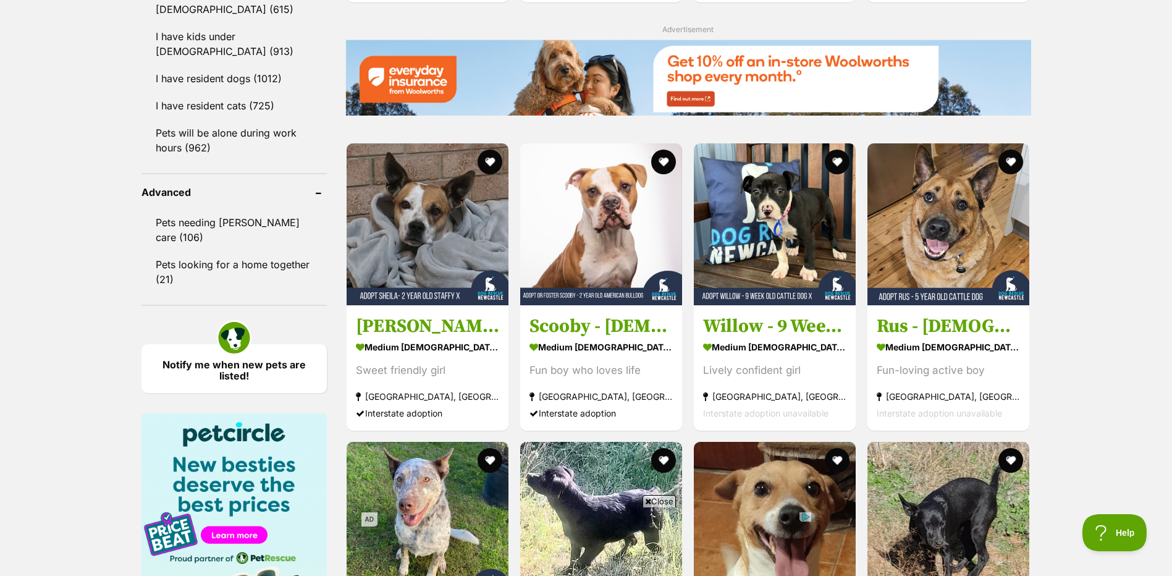
scroll to position [1545, 0]
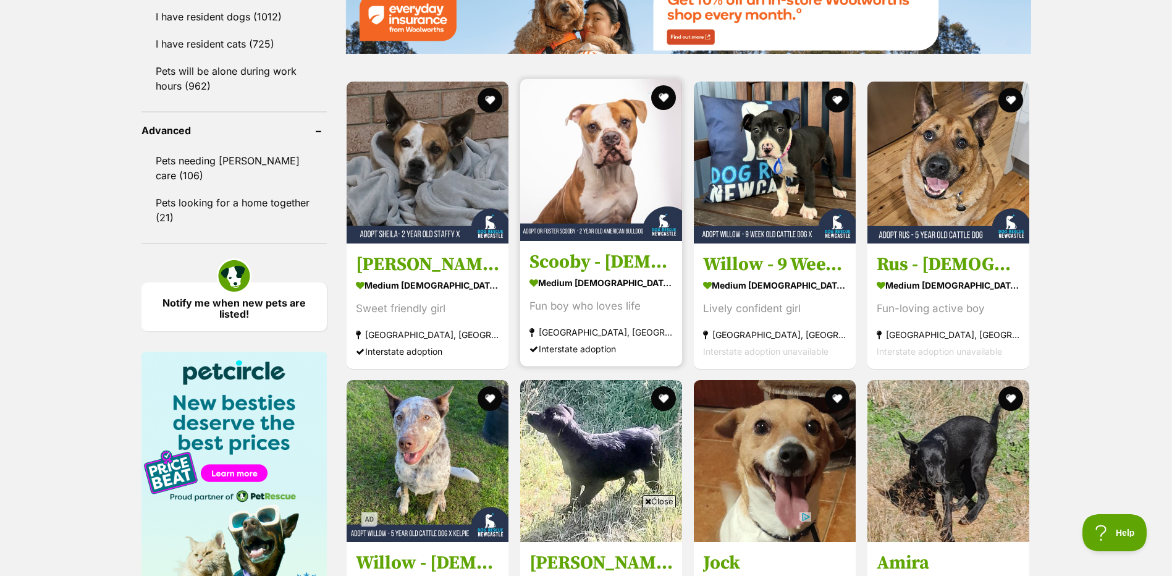
click at [574, 168] on img at bounding box center [601, 160] width 162 height 162
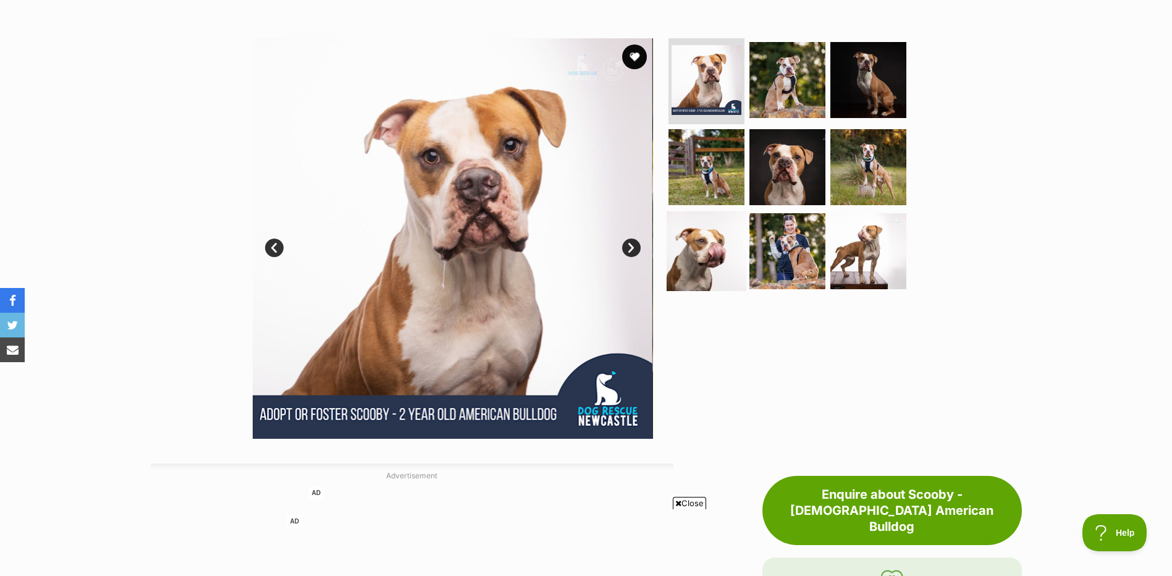
scroll to position [185, 0]
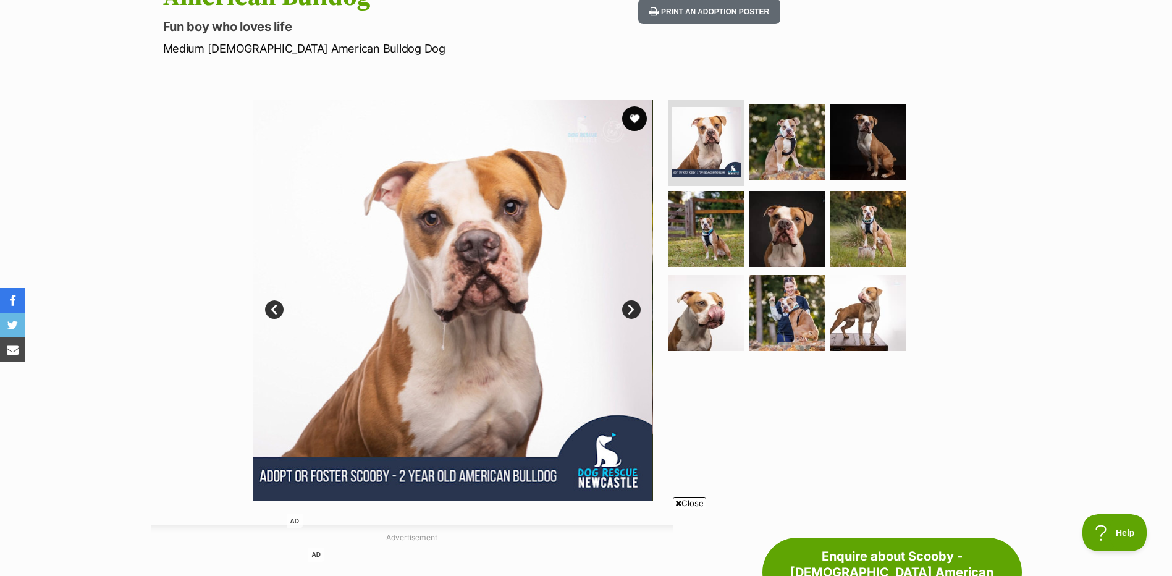
click at [632, 300] on link "Next" at bounding box center [631, 309] width 19 height 19
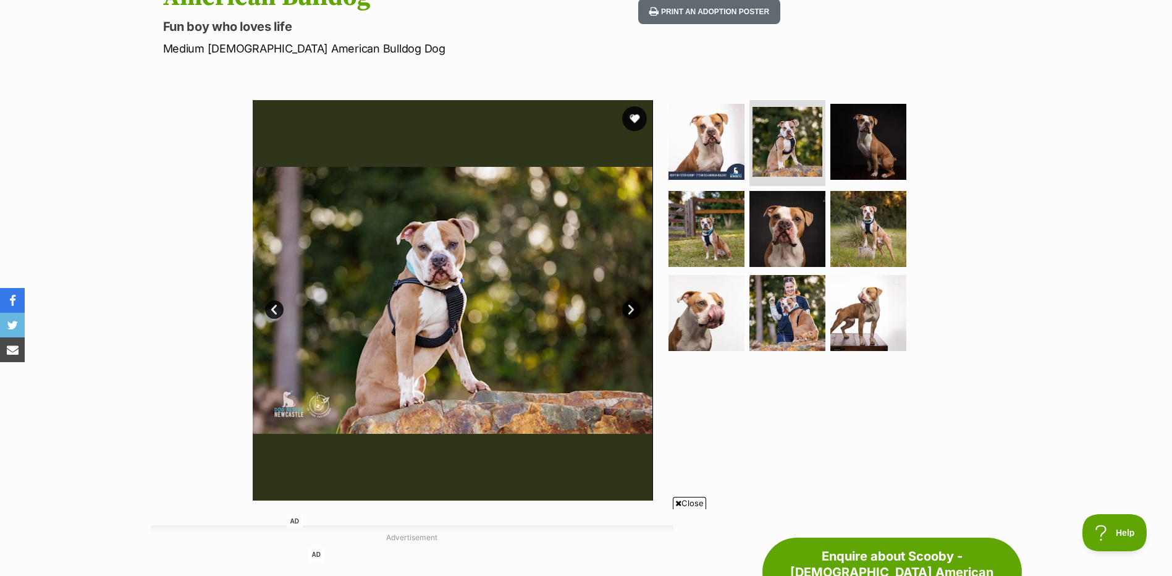
click at [632, 300] on link "Next" at bounding box center [631, 309] width 19 height 19
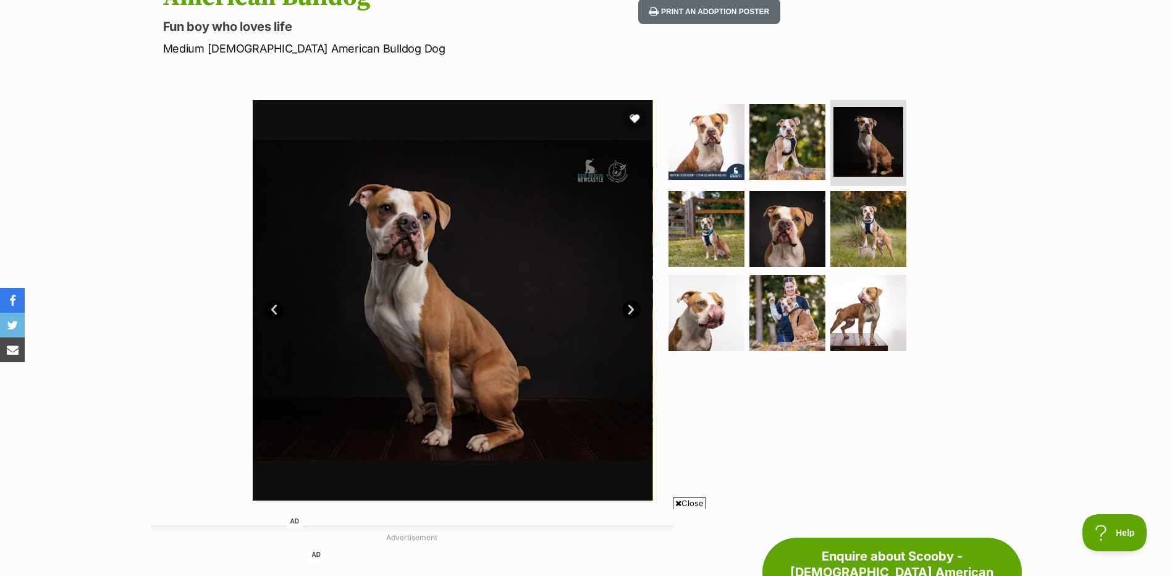
click at [632, 300] on link "Next" at bounding box center [631, 309] width 19 height 19
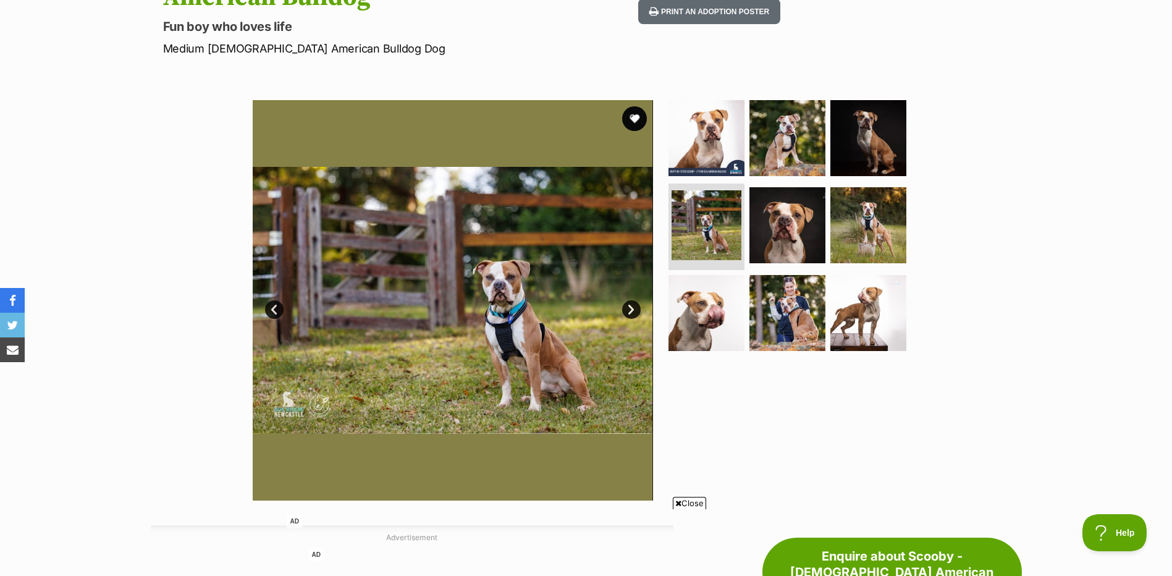
click at [632, 300] on link "Next" at bounding box center [631, 309] width 19 height 19
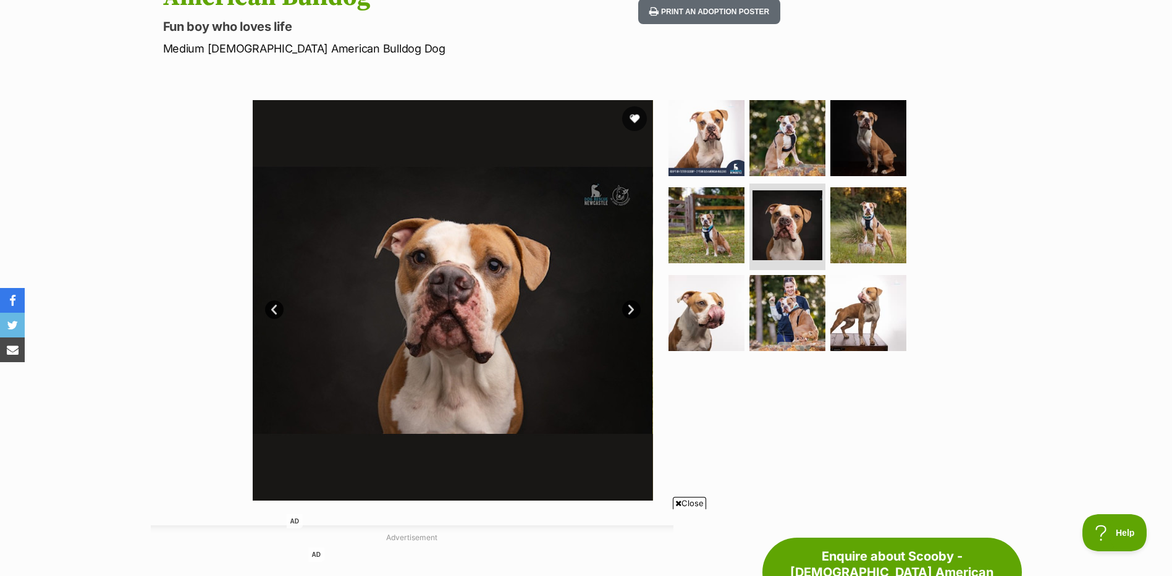
click at [632, 300] on link "Next" at bounding box center [631, 309] width 19 height 19
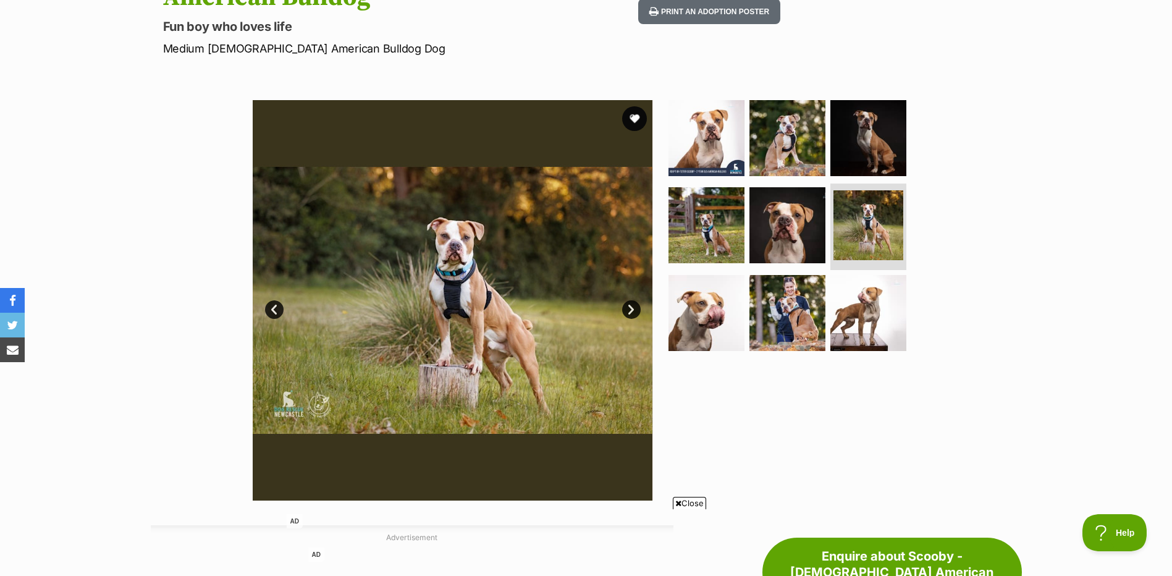
click at [632, 300] on link "Next" at bounding box center [631, 309] width 19 height 19
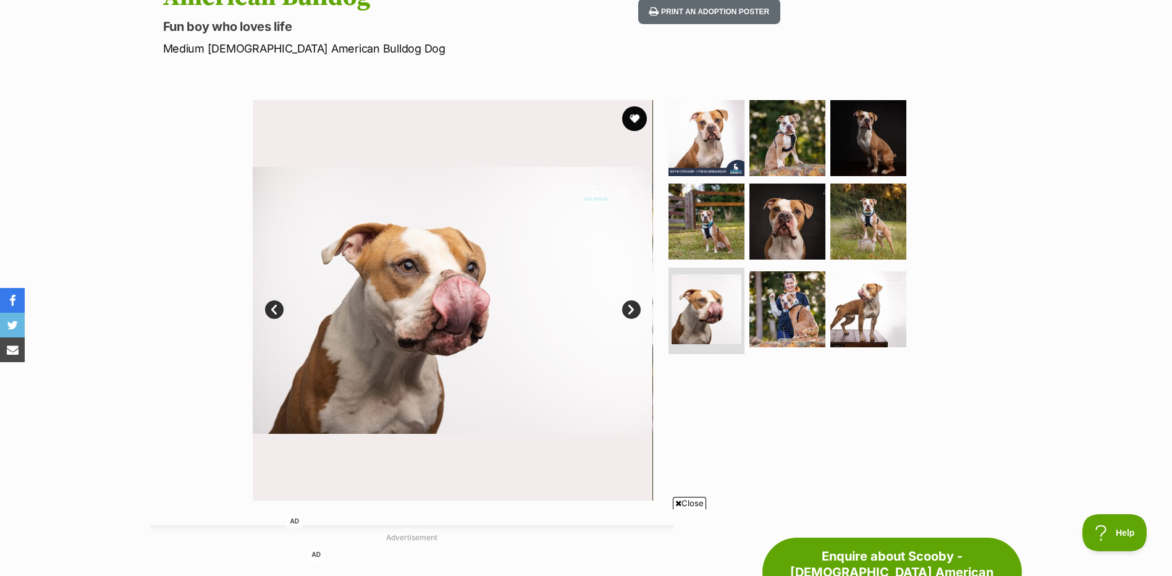
click at [632, 300] on link "Next" at bounding box center [631, 309] width 19 height 19
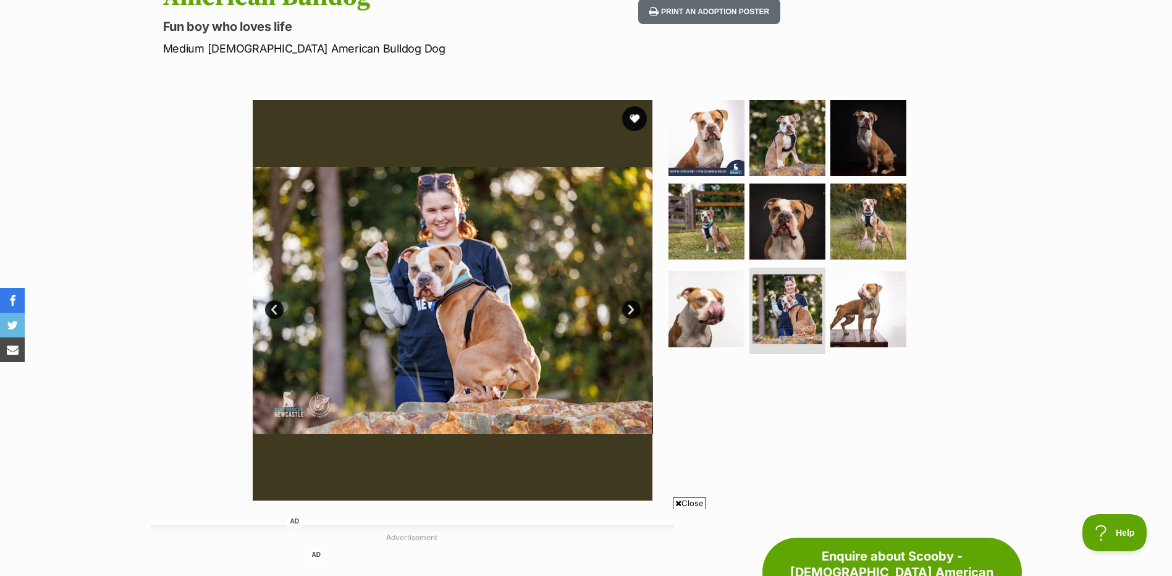
click at [632, 300] on link "Next" at bounding box center [631, 309] width 19 height 19
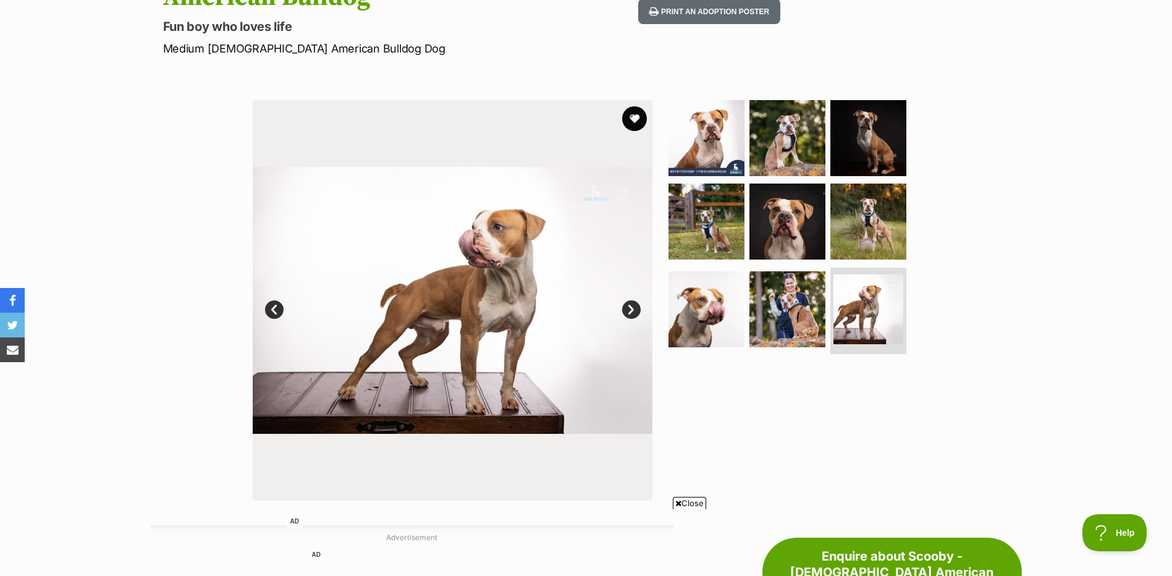
click at [632, 300] on link "Next" at bounding box center [631, 309] width 19 height 19
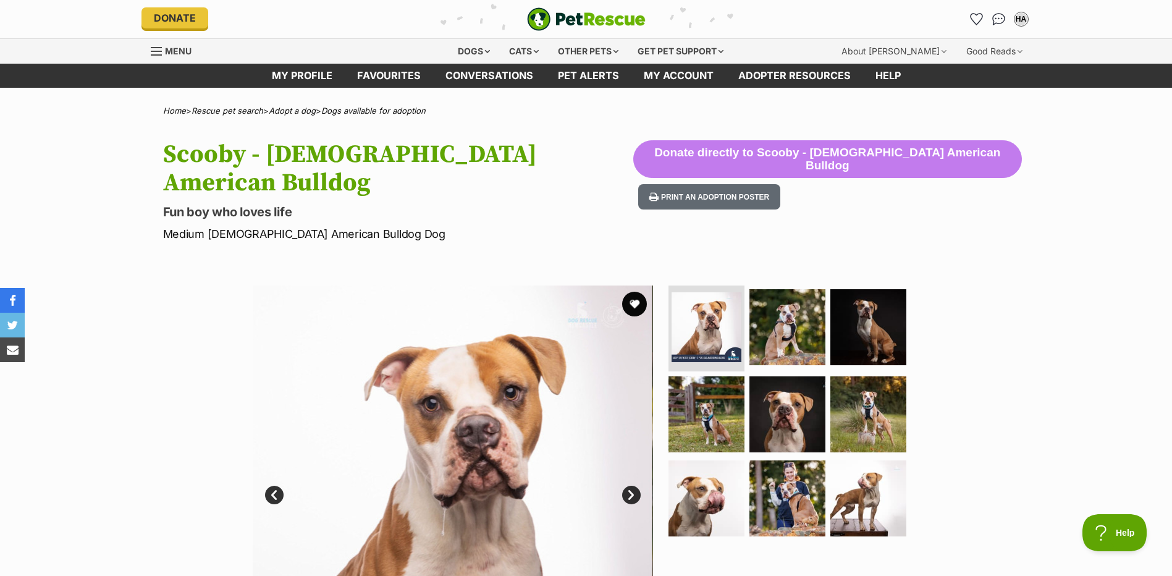
scroll to position [0, 0]
click at [634, 290] on button "favourite" at bounding box center [634, 303] width 27 height 27
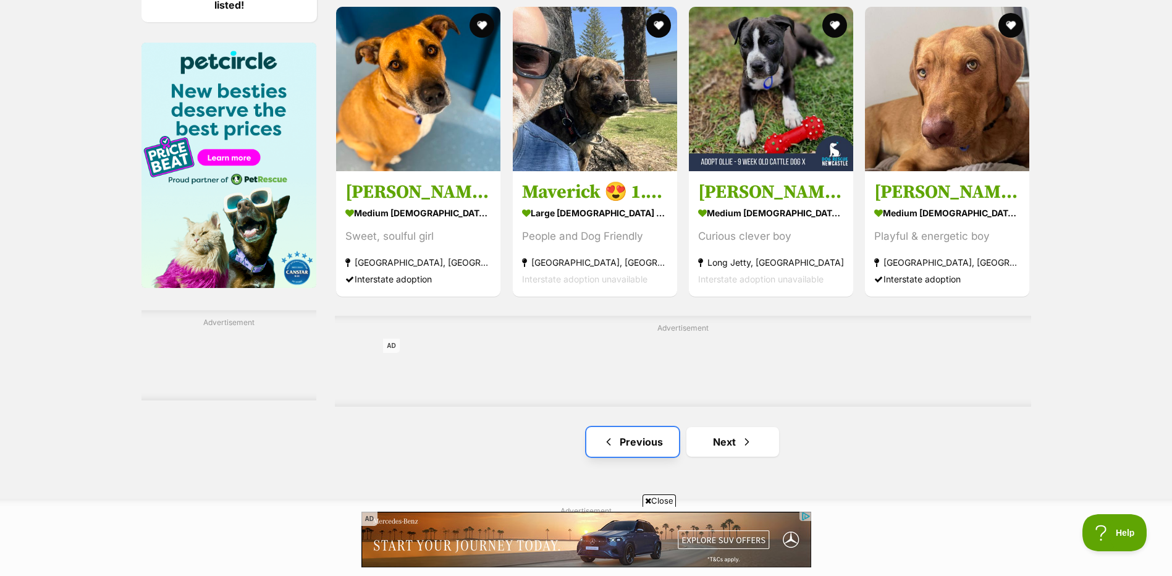
click at [640, 439] on link "Previous" at bounding box center [633, 442] width 93 height 30
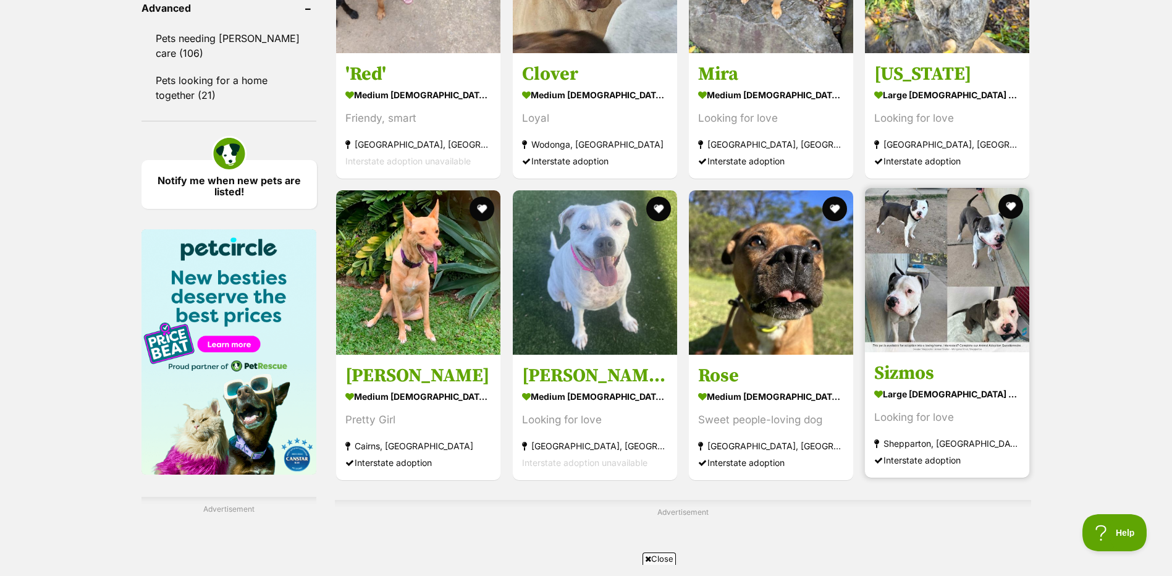
scroll to position [1669, 0]
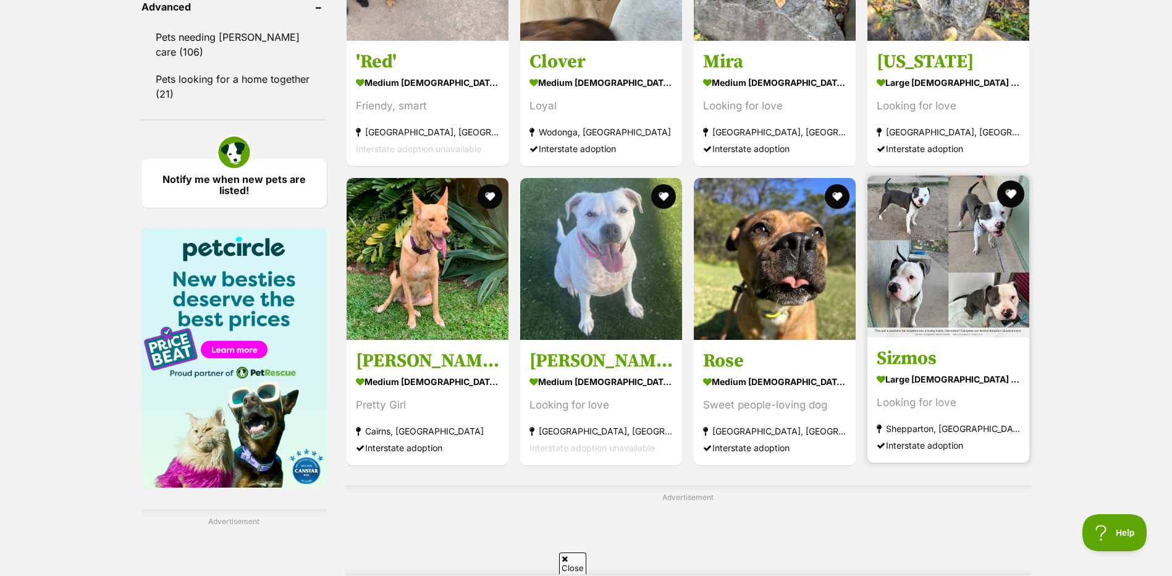
click at [1010, 187] on button "favourite" at bounding box center [1011, 193] width 27 height 27
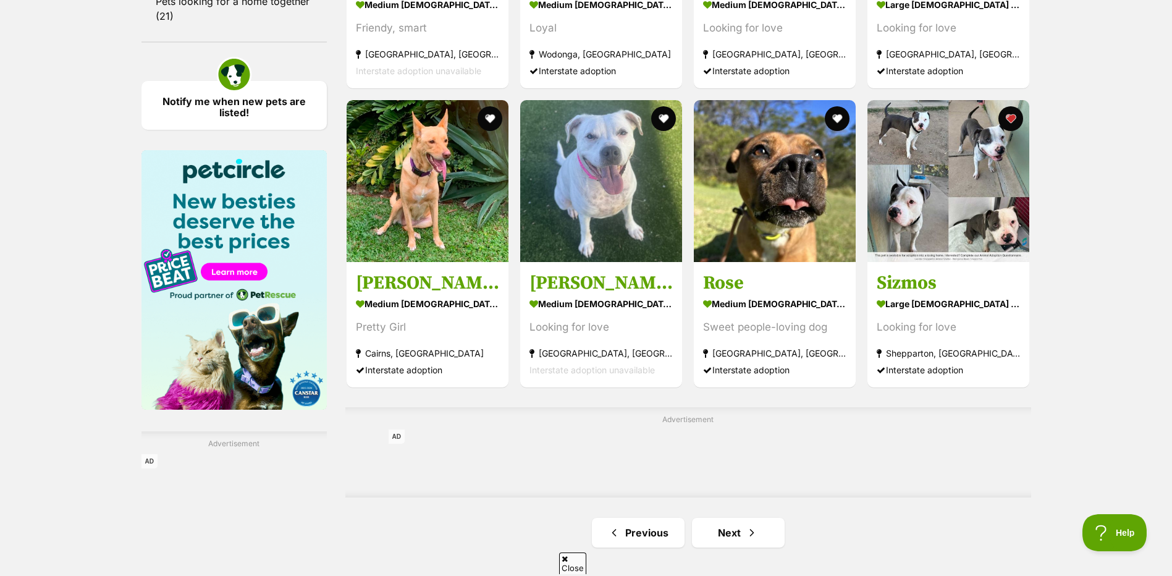
scroll to position [1916, 0]
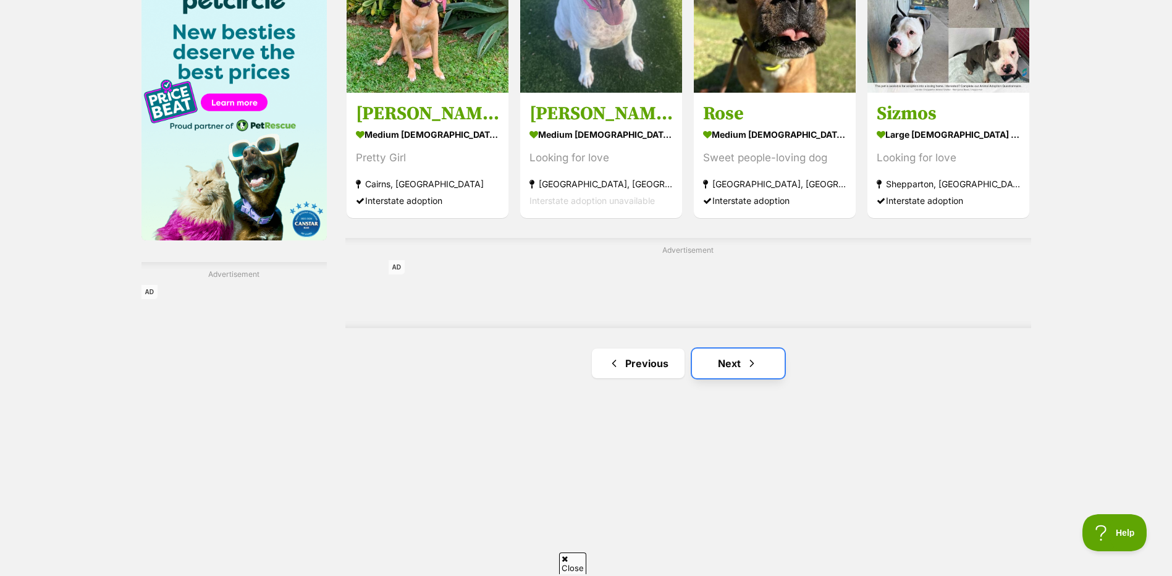
click at [718, 358] on link "Next" at bounding box center [738, 364] width 93 height 30
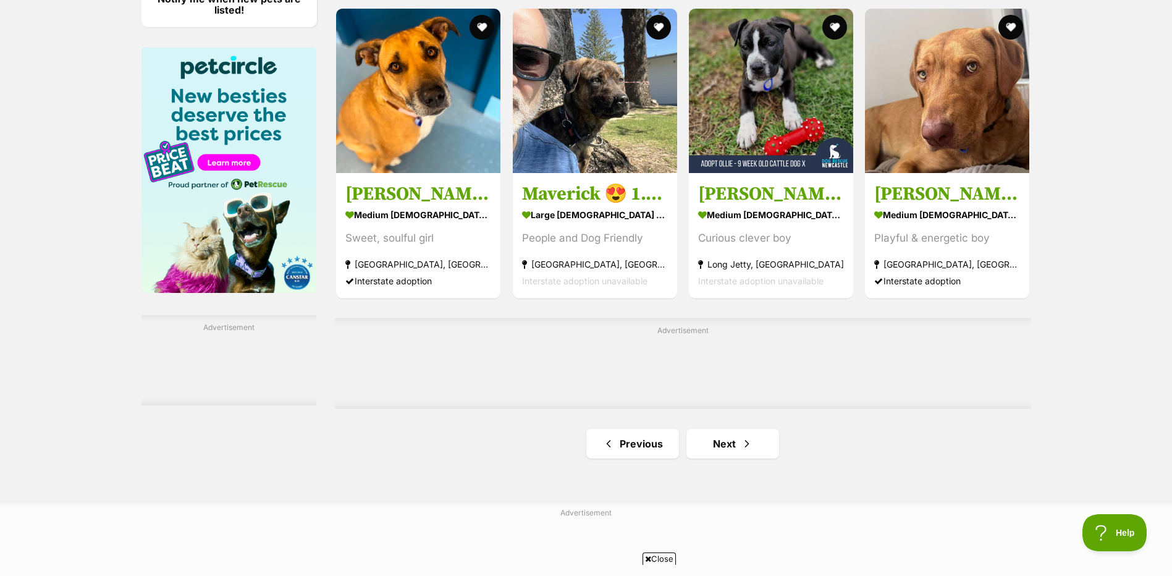
scroll to position [1854, 0]
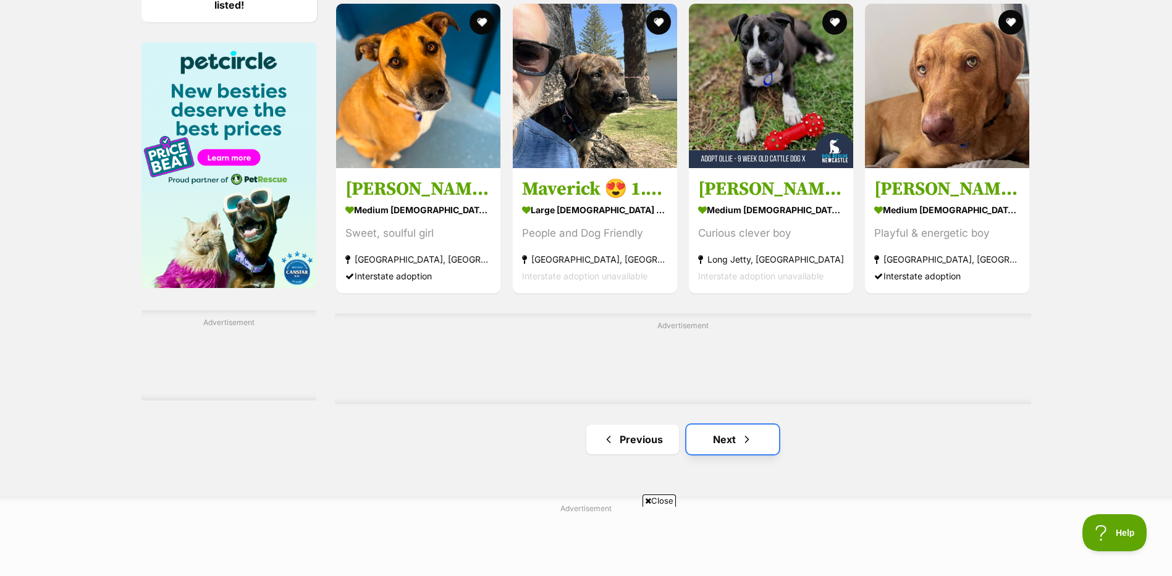
click at [717, 439] on link "Next" at bounding box center [733, 440] width 93 height 30
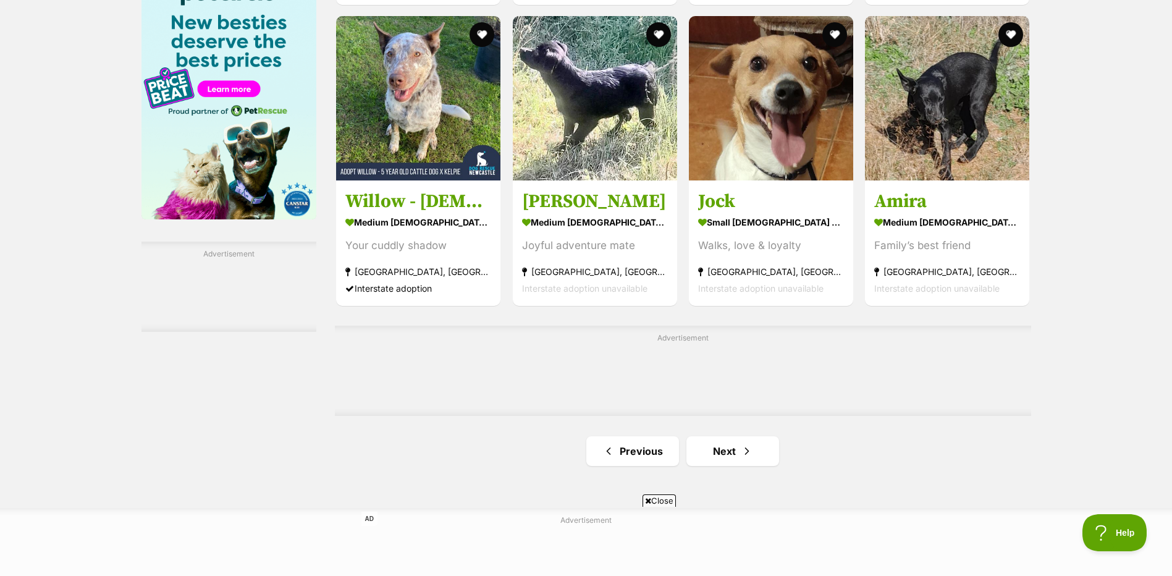
scroll to position [1978, 0]
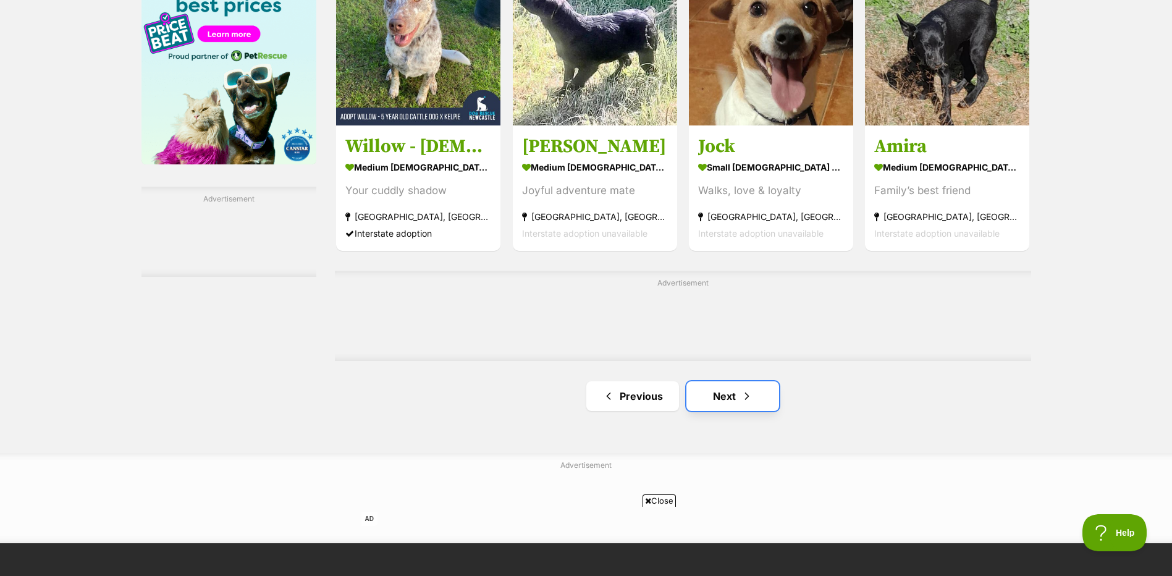
click at [716, 395] on link "Next" at bounding box center [733, 396] width 93 height 30
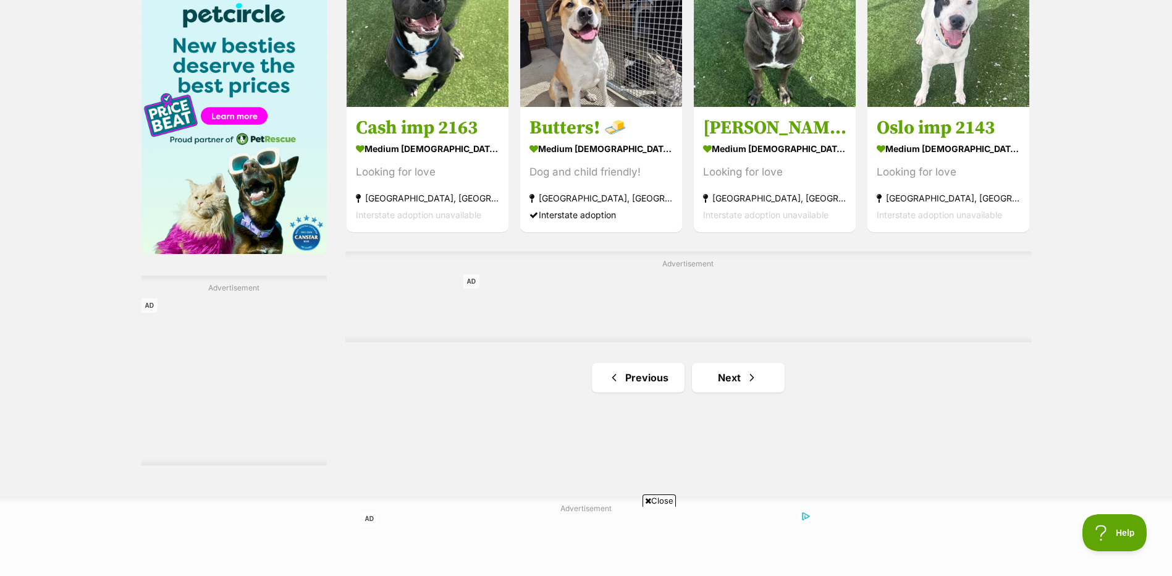
scroll to position [1916, 0]
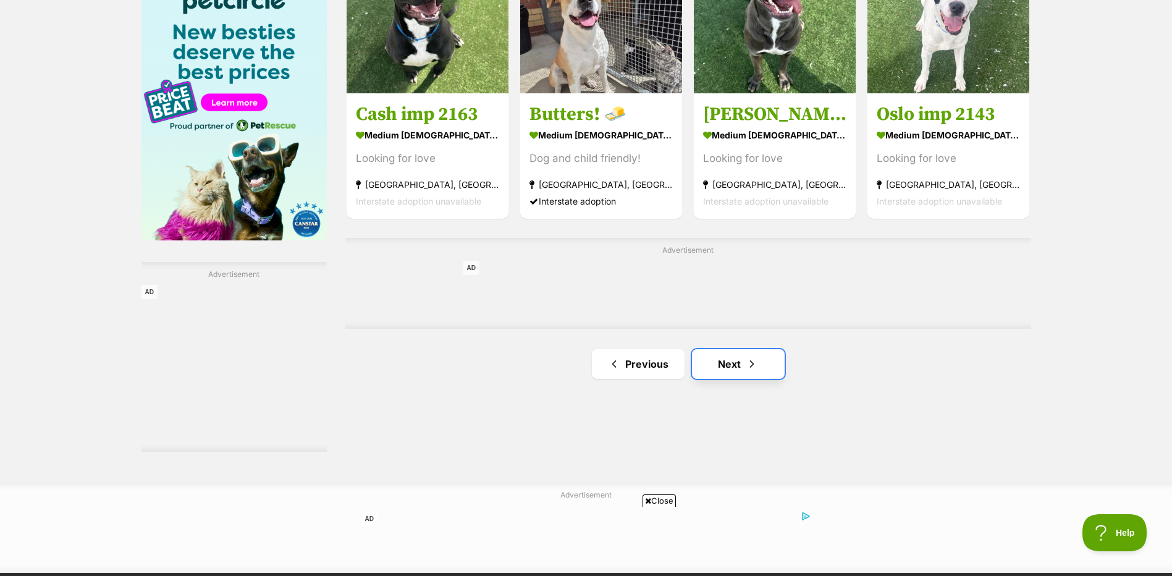
click at [728, 360] on link "Next" at bounding box center [738, 364] width 93 height 30
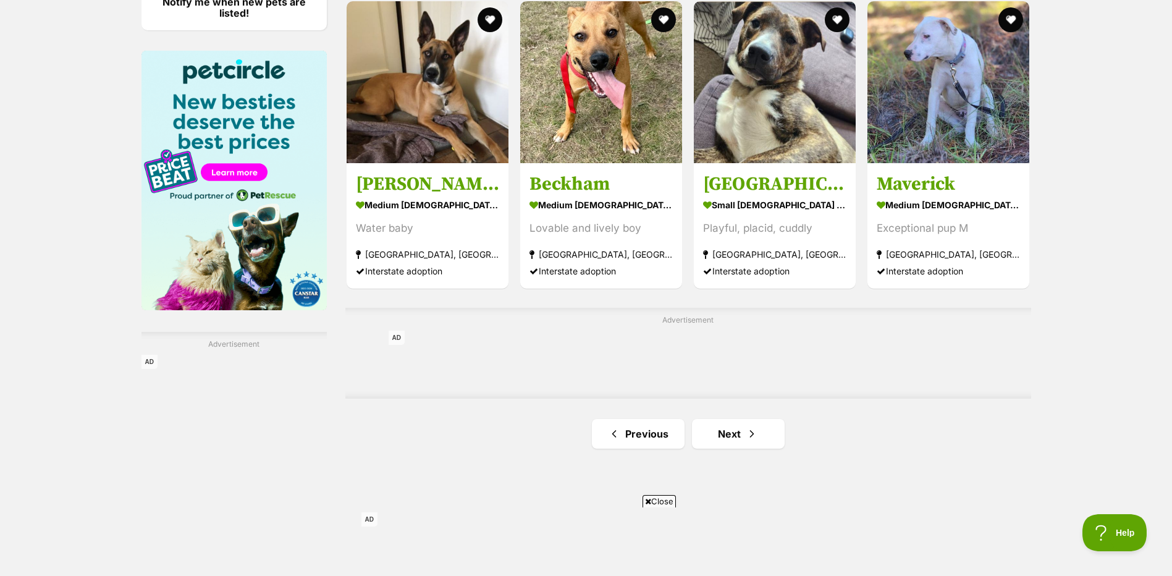
scroll to position [1854, 0]
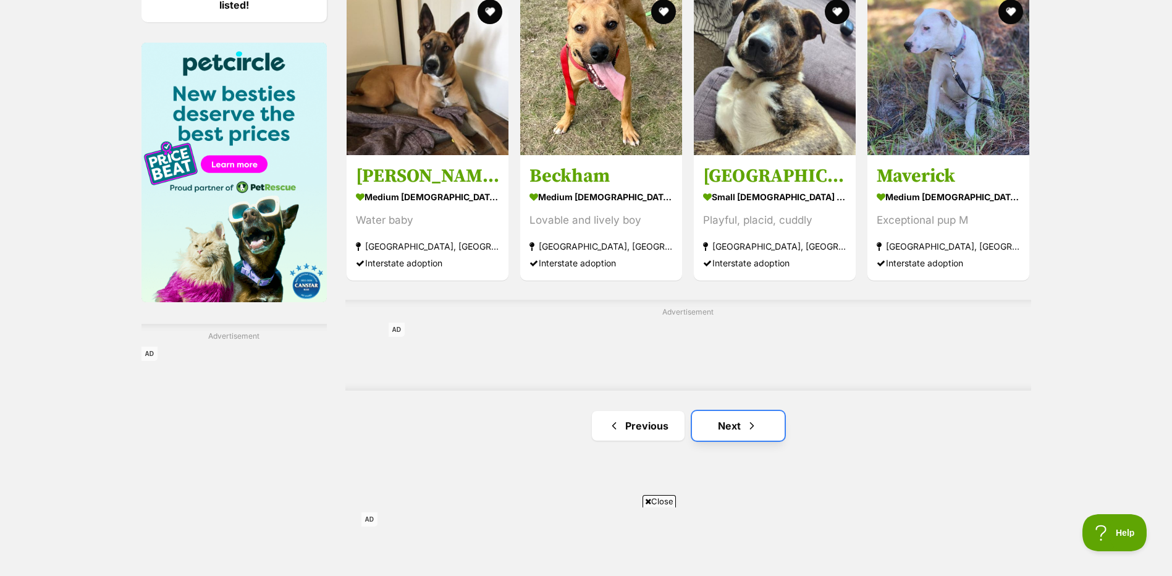
click at [725, 415] on link "Next" at bounding box center [738, 426] width 93 height 30
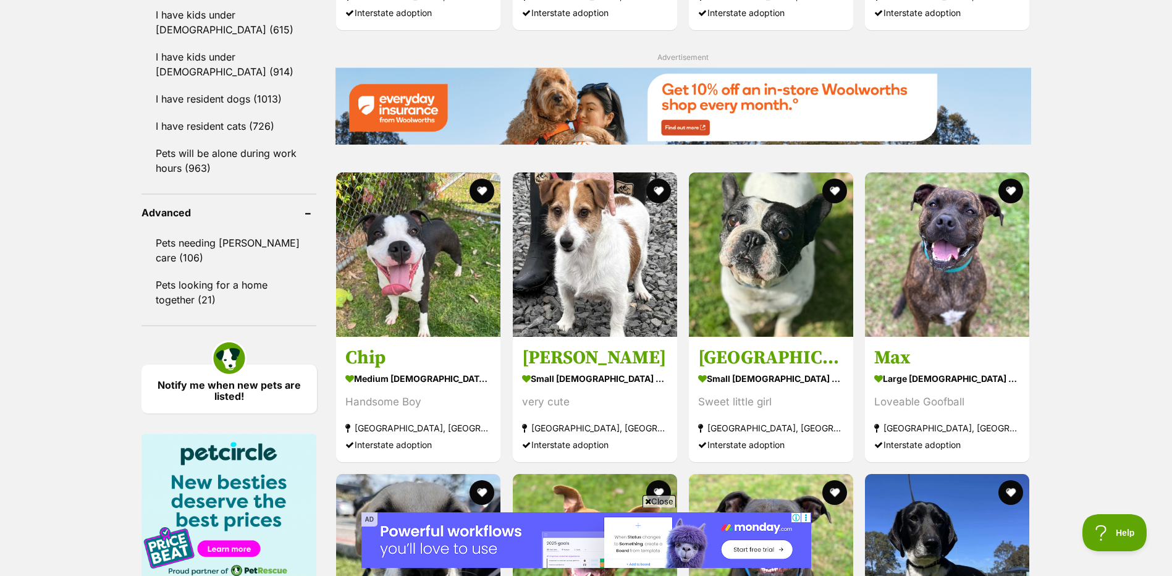
scroll to position [1483, 0]
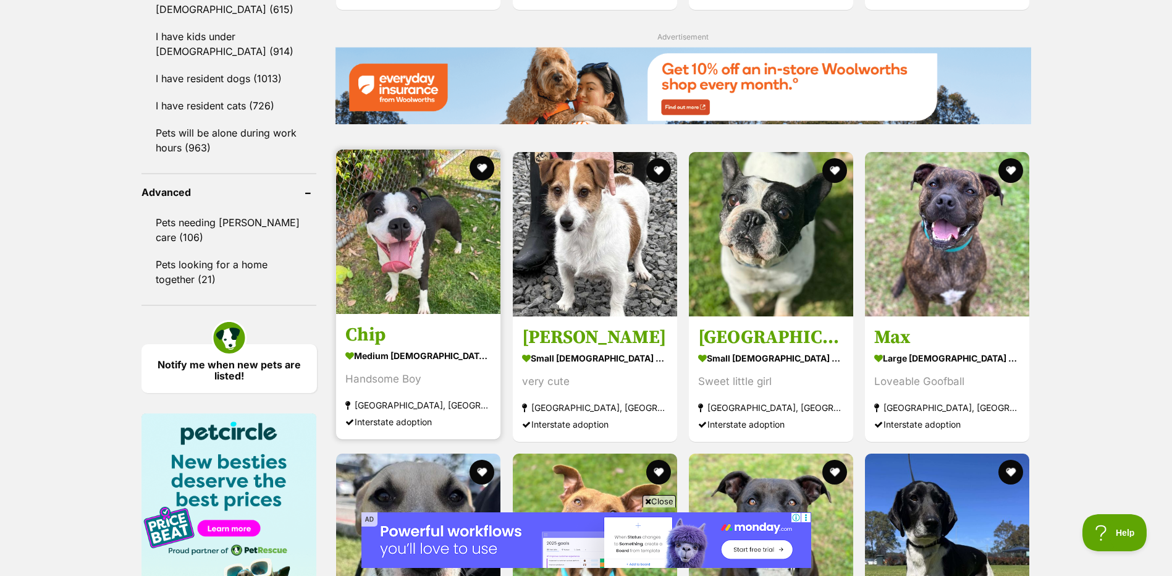
click at [479, 285] on img at bounding box center [418, 232] width 164 height 164
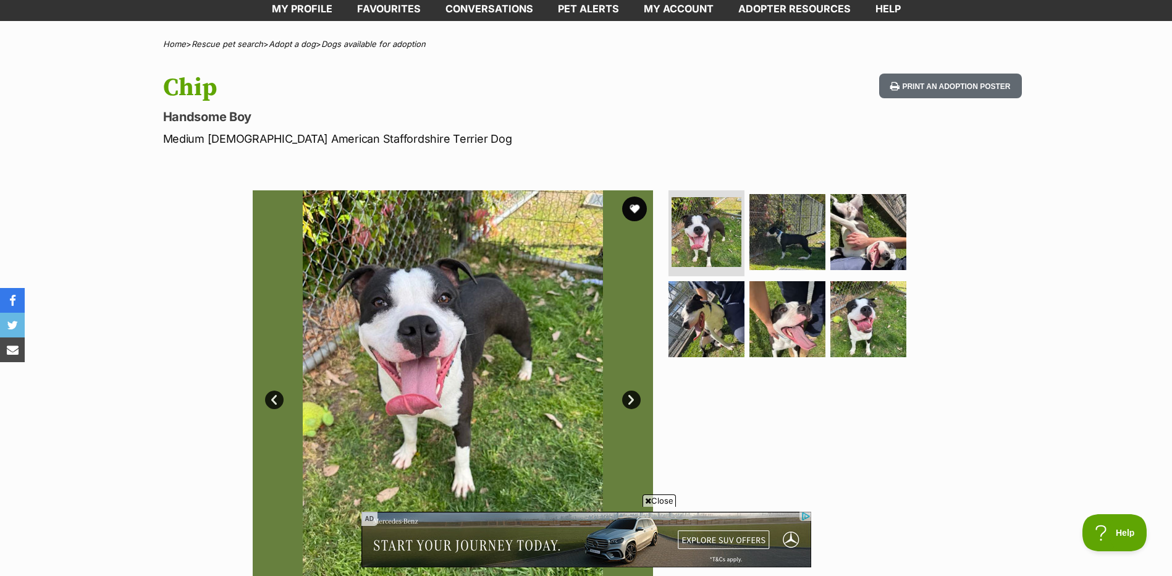
scroll to position [62, 0]
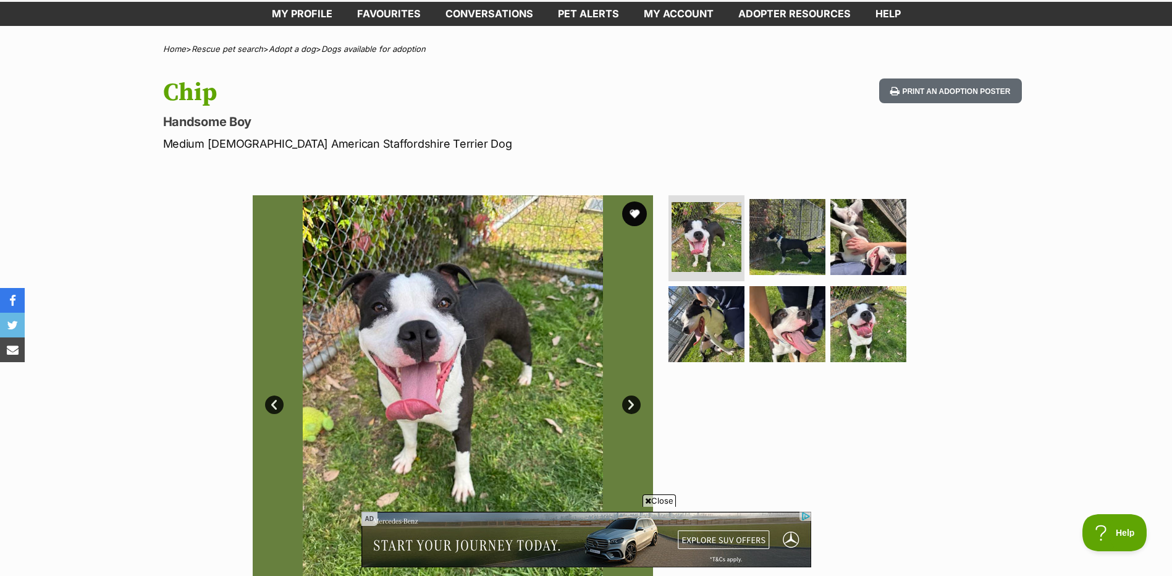
click at [635, 405] on link "Next" at bounding box center [631, 405] width 19 height 19
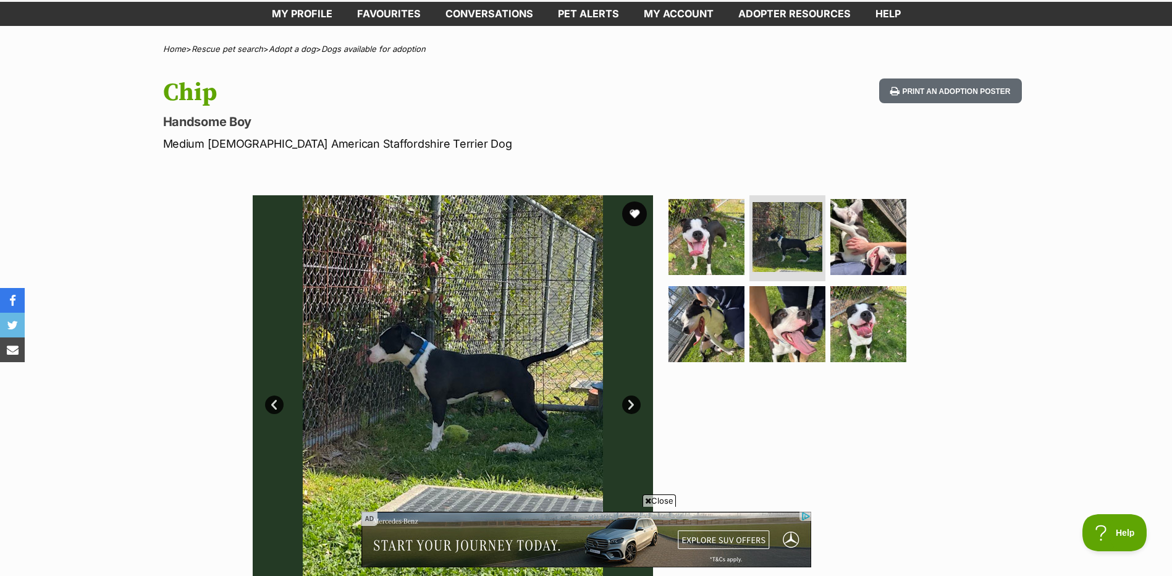
click at [635, 405] on link "Next" at bounding box center [631, 405] width 19 height 19
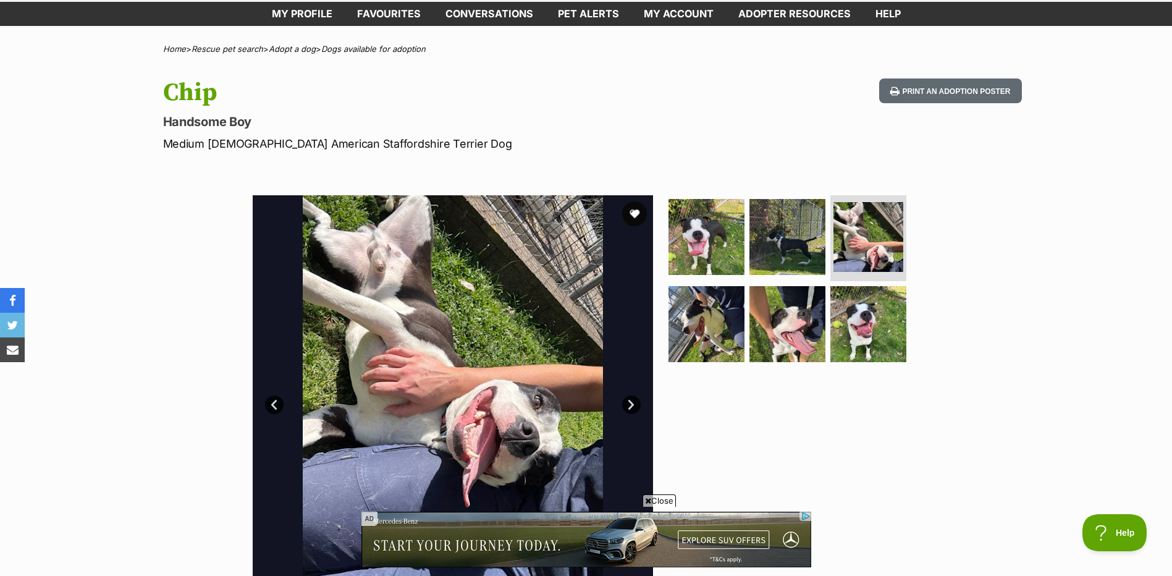
click at [635, 405] on link "Next" at bounding box center [631, 405] width 19 height 19
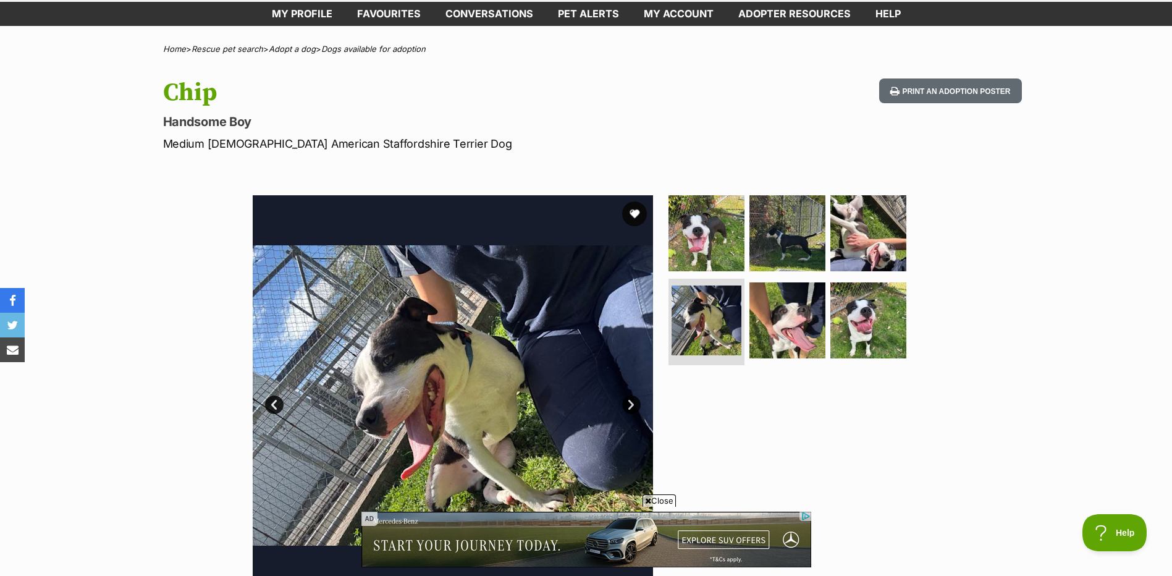
click at [635, 405] on link "Next" at bounding box center [631, 405] width 19 height 19
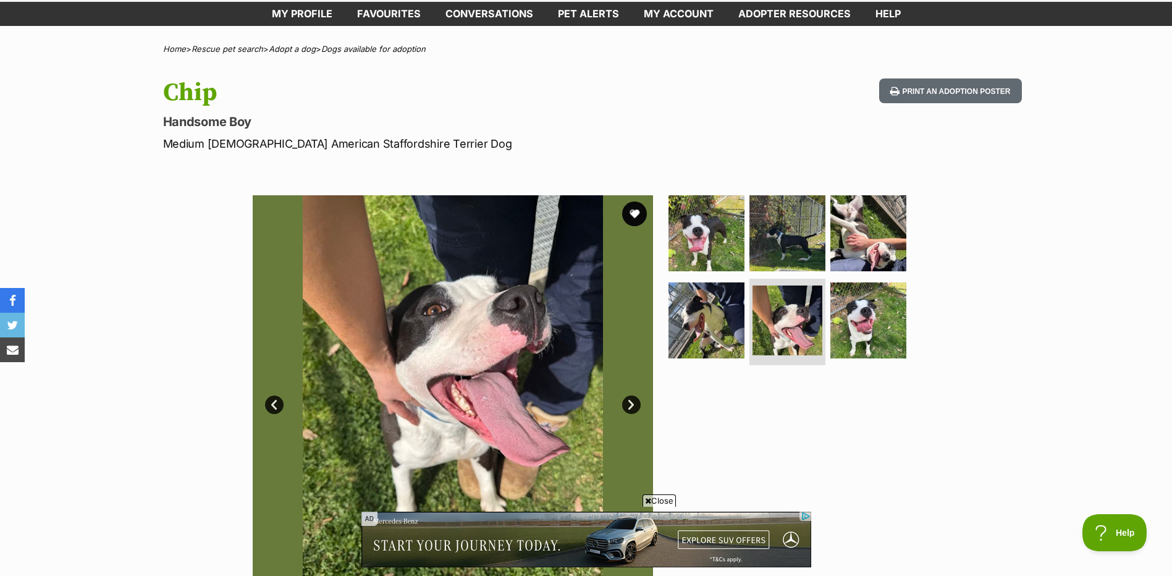
click at [635, 405] on link "Next" at bounding box center [631, 405] width 19 height 19
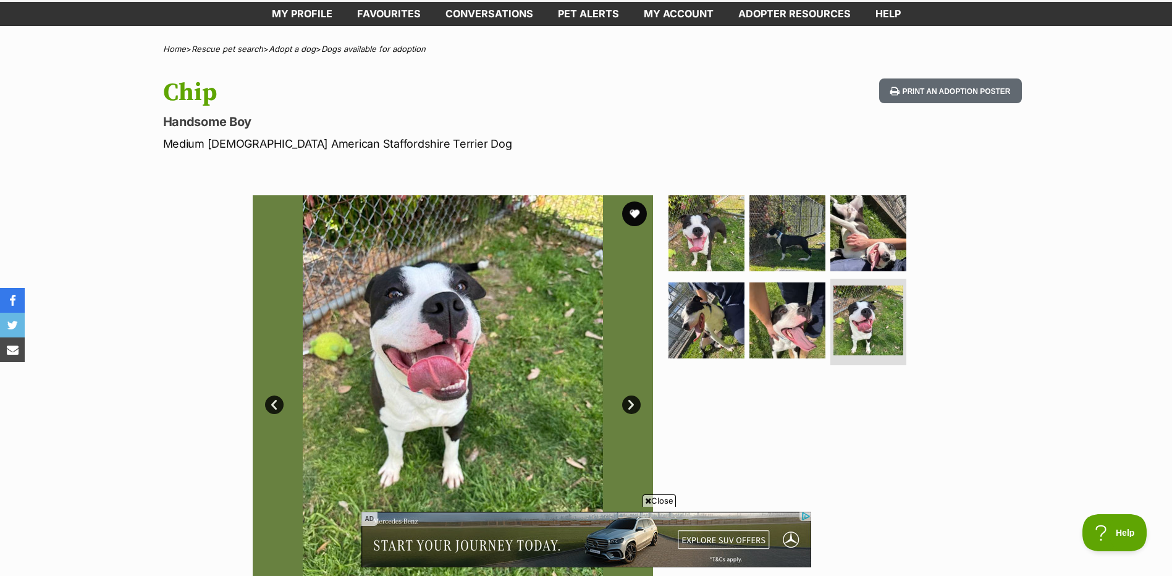
click at [635, 405] on link "Next" at bounding box center [631, 405] width 19 height 19
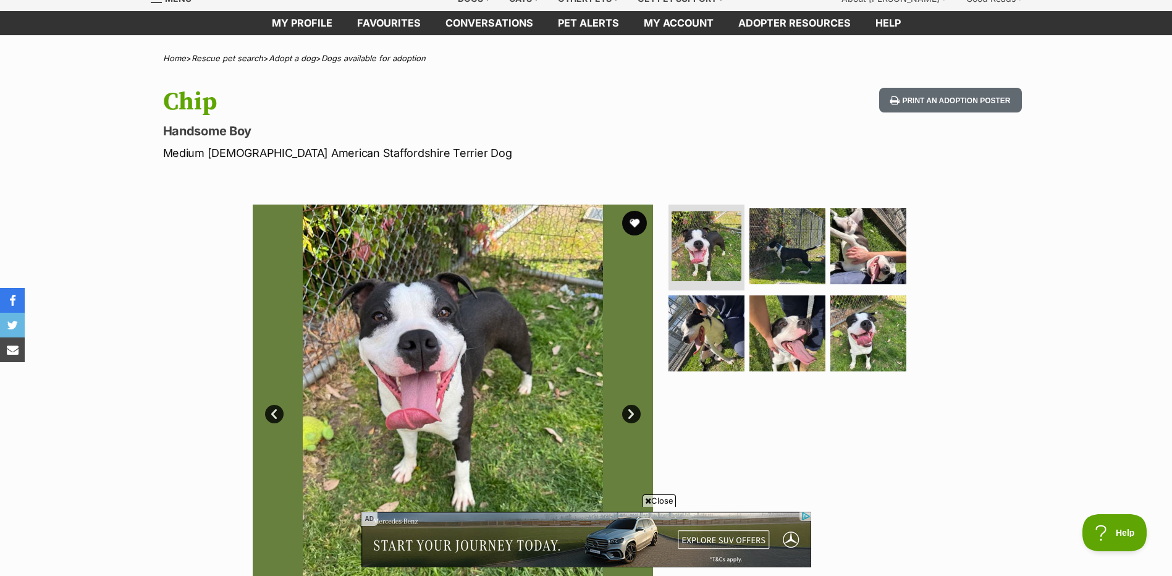
scroll to position [124, 0]
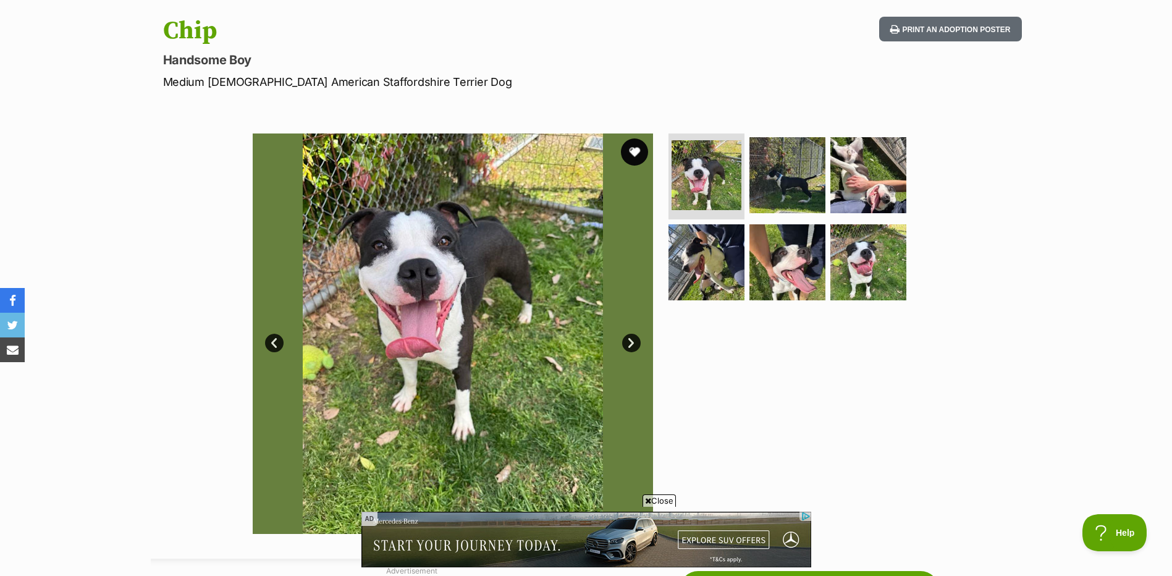
click at [635, 147] on button "favourite" at bounding box center [634, 151] width 27 height 27
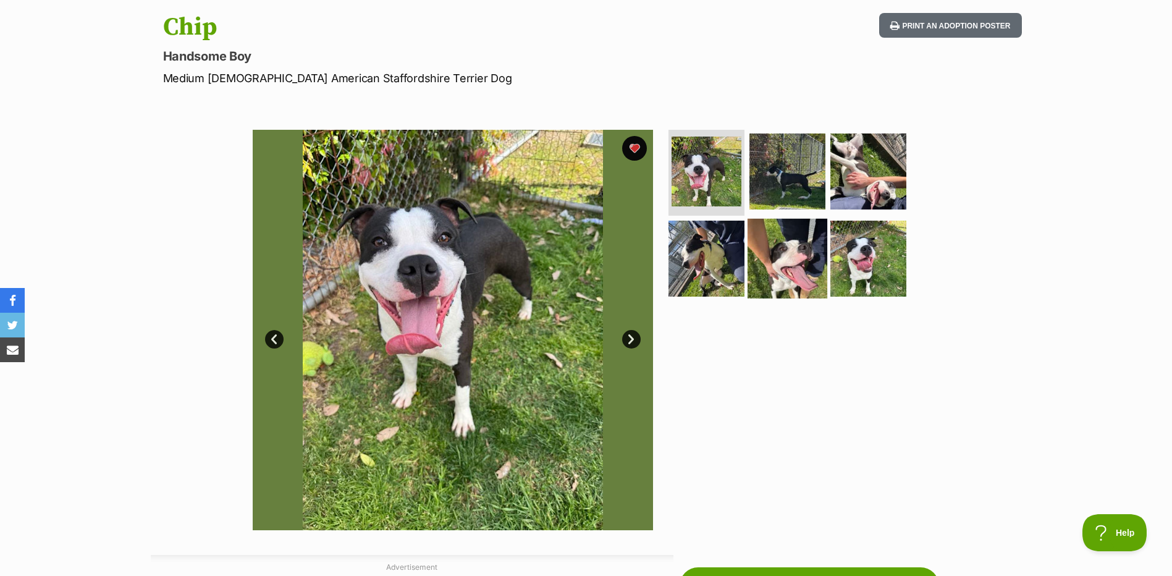
scroll to position [0, 0]
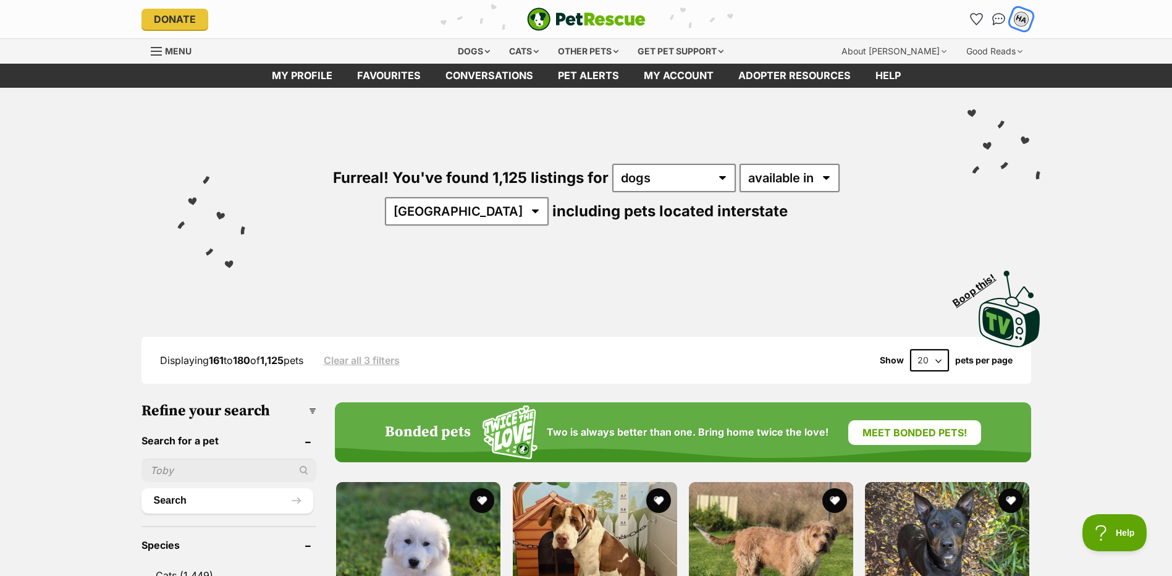
click at [1021, 14] on div "HA" at bounding box center [1022, 19] width 16 height 16
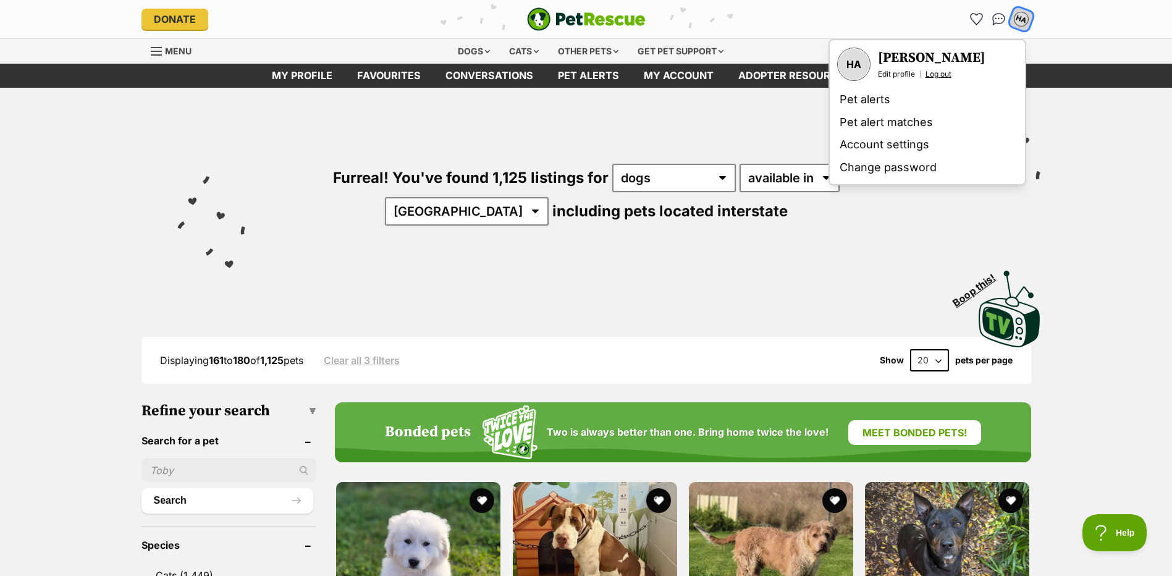
click at [942, 74] on link "Log out" at bounding box center [939, 74] width 26 height 10
